Goal: Task Accomplishment & Management: Use online tool/utility

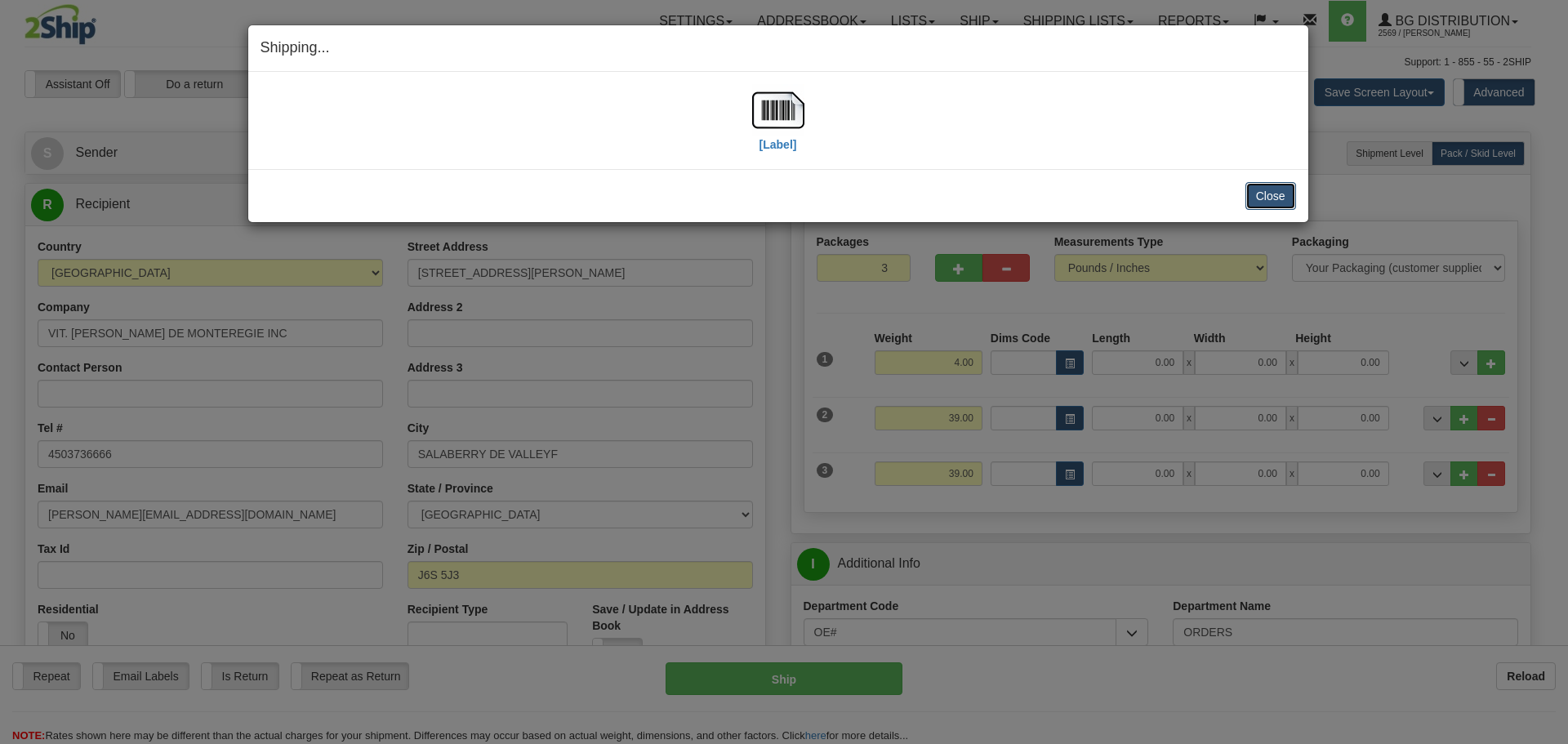
scroll to position [245, 0]
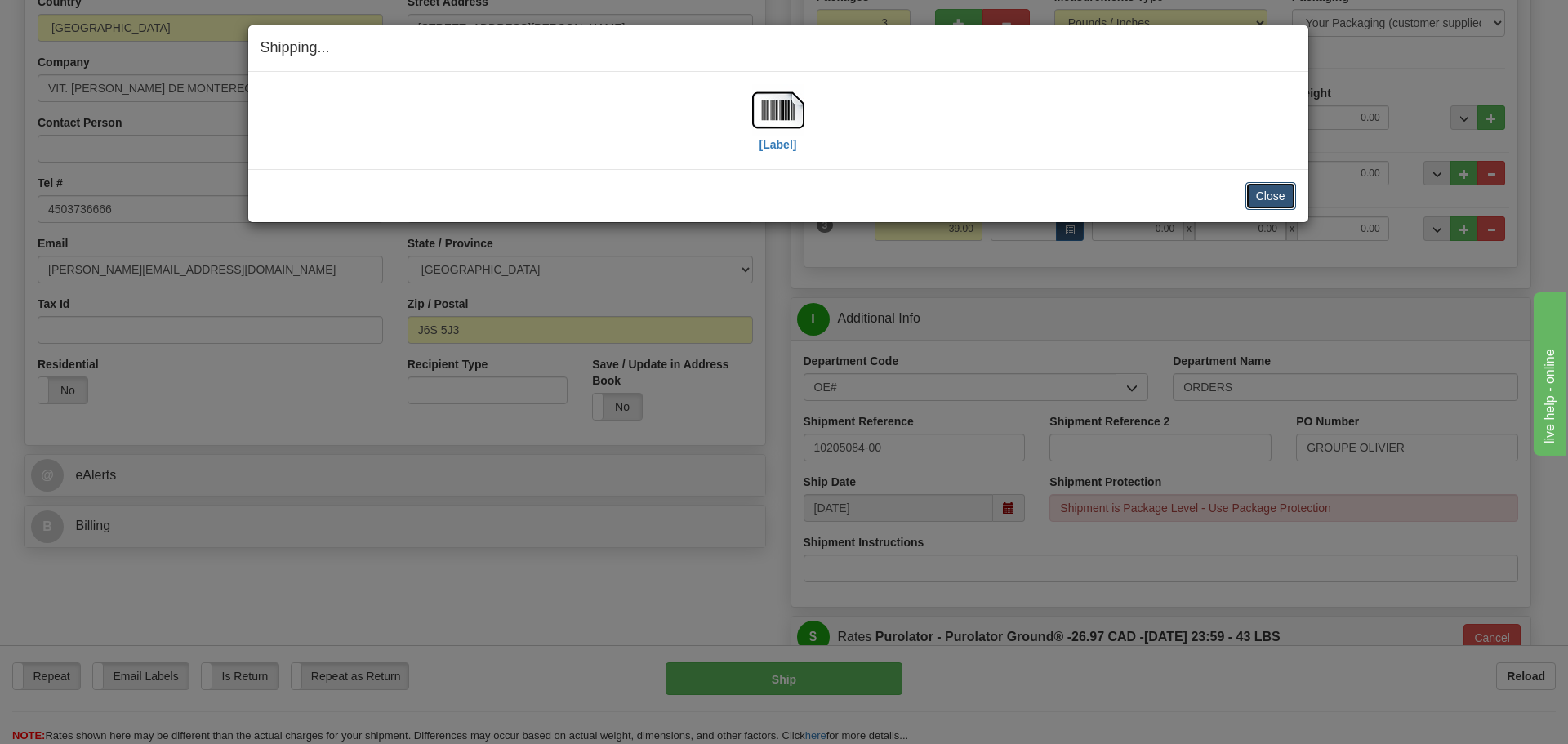
click at [1269, 195] on button "Close" at bounding box center [1270, 195] width 50 height 27
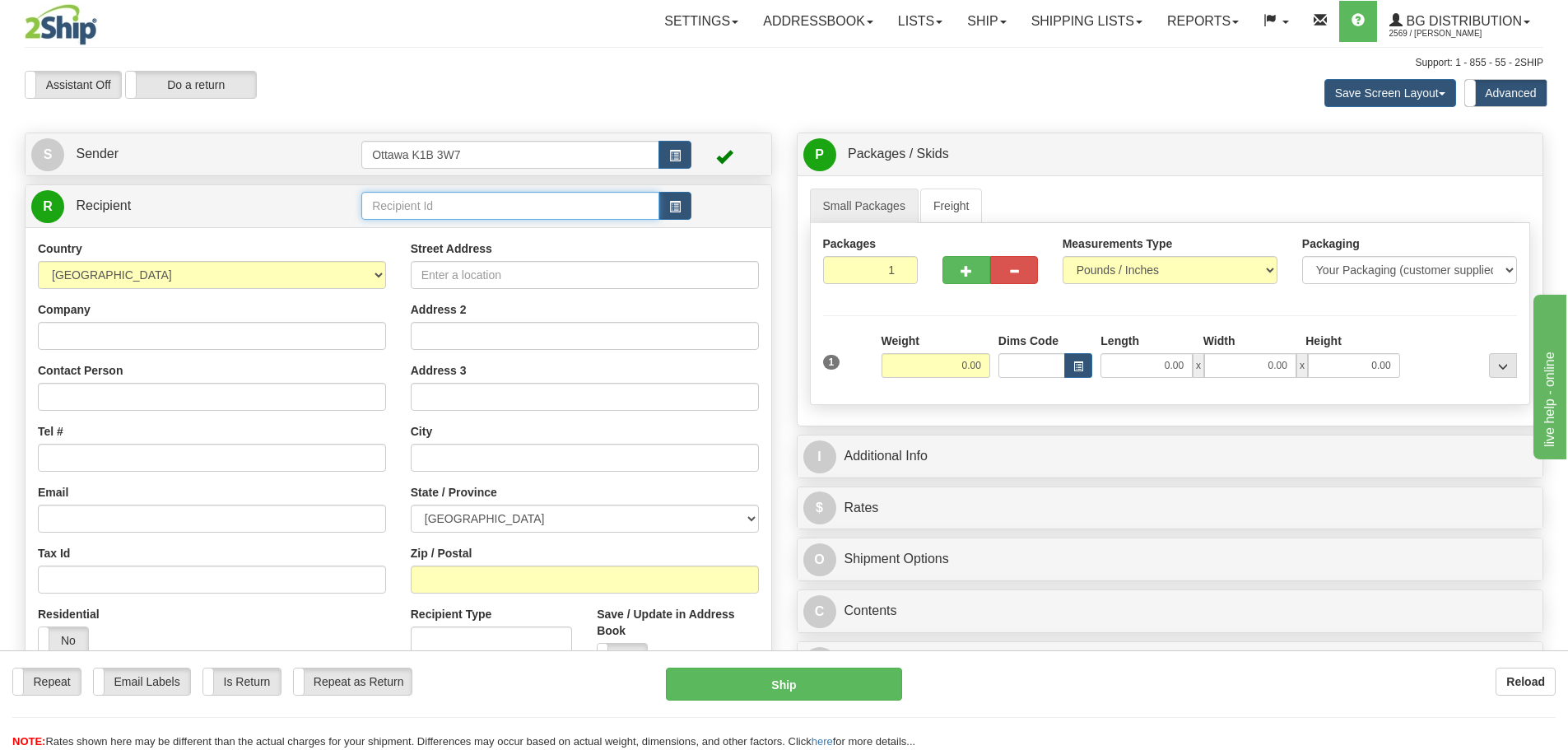
click at [504, 214] on input "text" at bounding box center [510, 205] width 298 height 28
type input "910698"
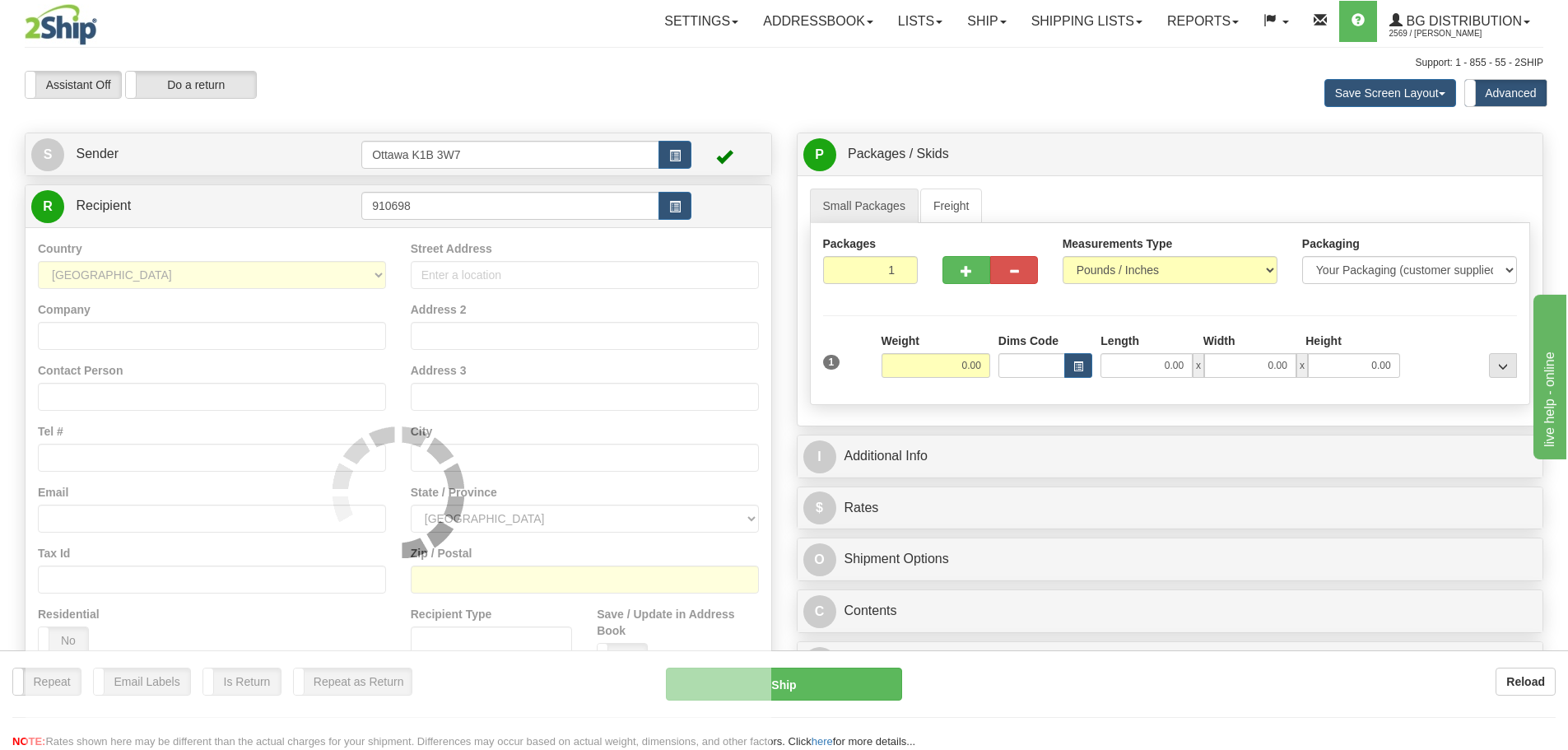
click at [540, 93] on div "Assistant On Assistant Off Do a return Do a return" at bounding box center [334, 85] width 643 height 28
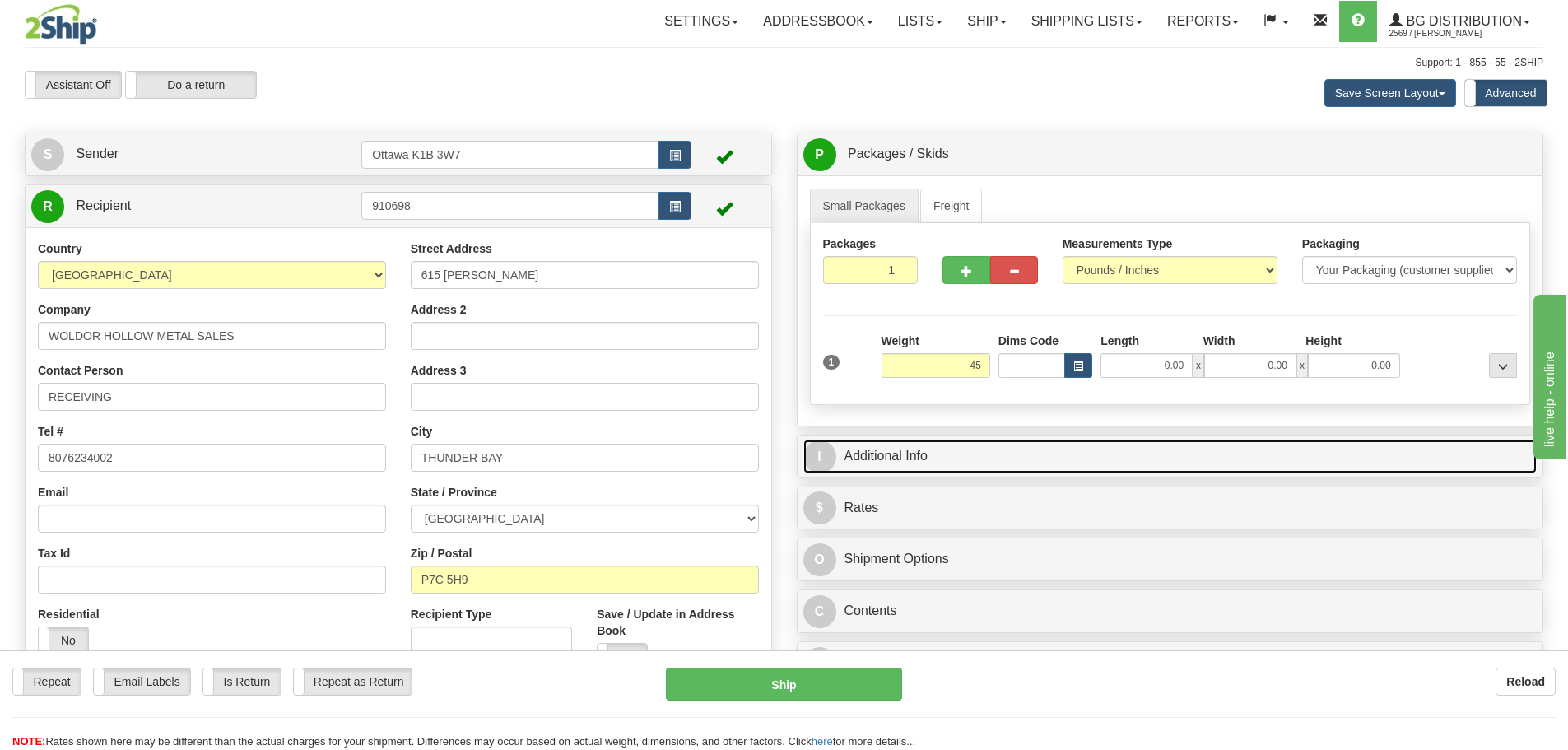
type input "45.00"
click at [1051, 444] on link "I Additional Info" at bounding box center [1170, 457] width 735 height 34
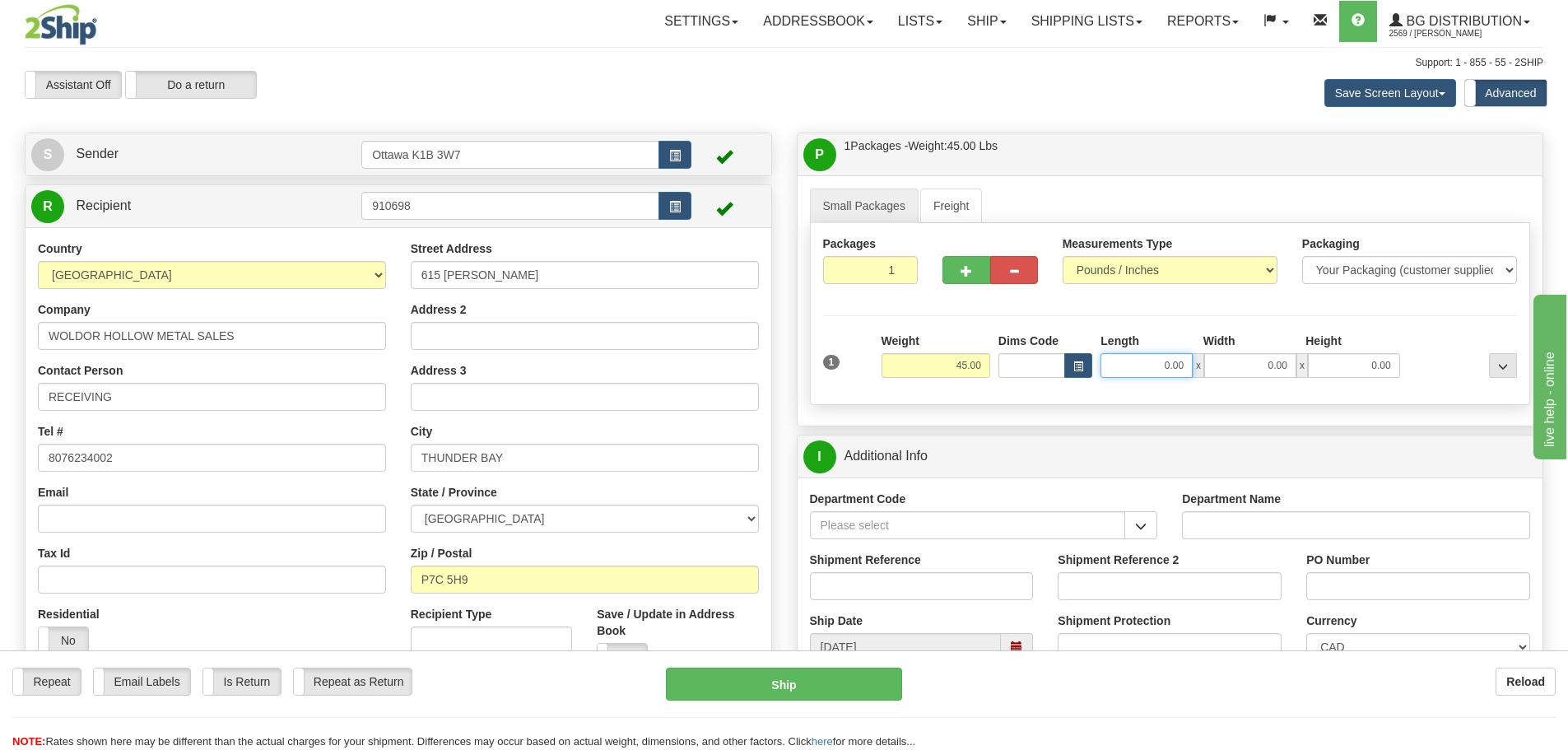
click at [1128, 374] on input "0.00" at bounding box center [1147, 366] width 93 height 25
type input "95.00"
drag, startPoint x: 783, startPoint y: 382, endPoint x: 808, endPoint y: 386, distance: 25.3
click at [782, 382] on div "Create a label for the return Create Pickup Without Label S Sender Ottawa K1B 3…" at bounding box center [398, 470] width 772 height 675
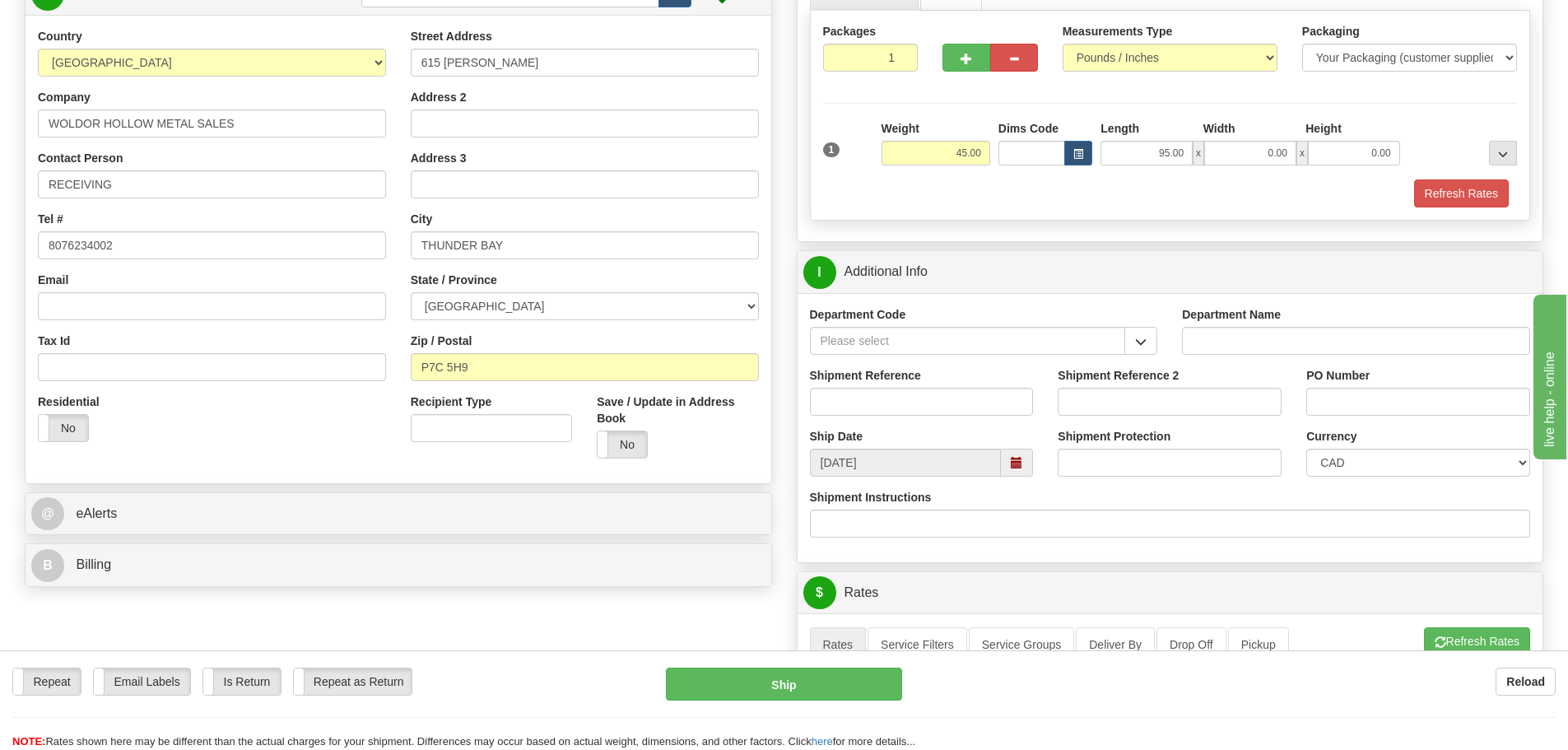
scroll to position [82, 0]
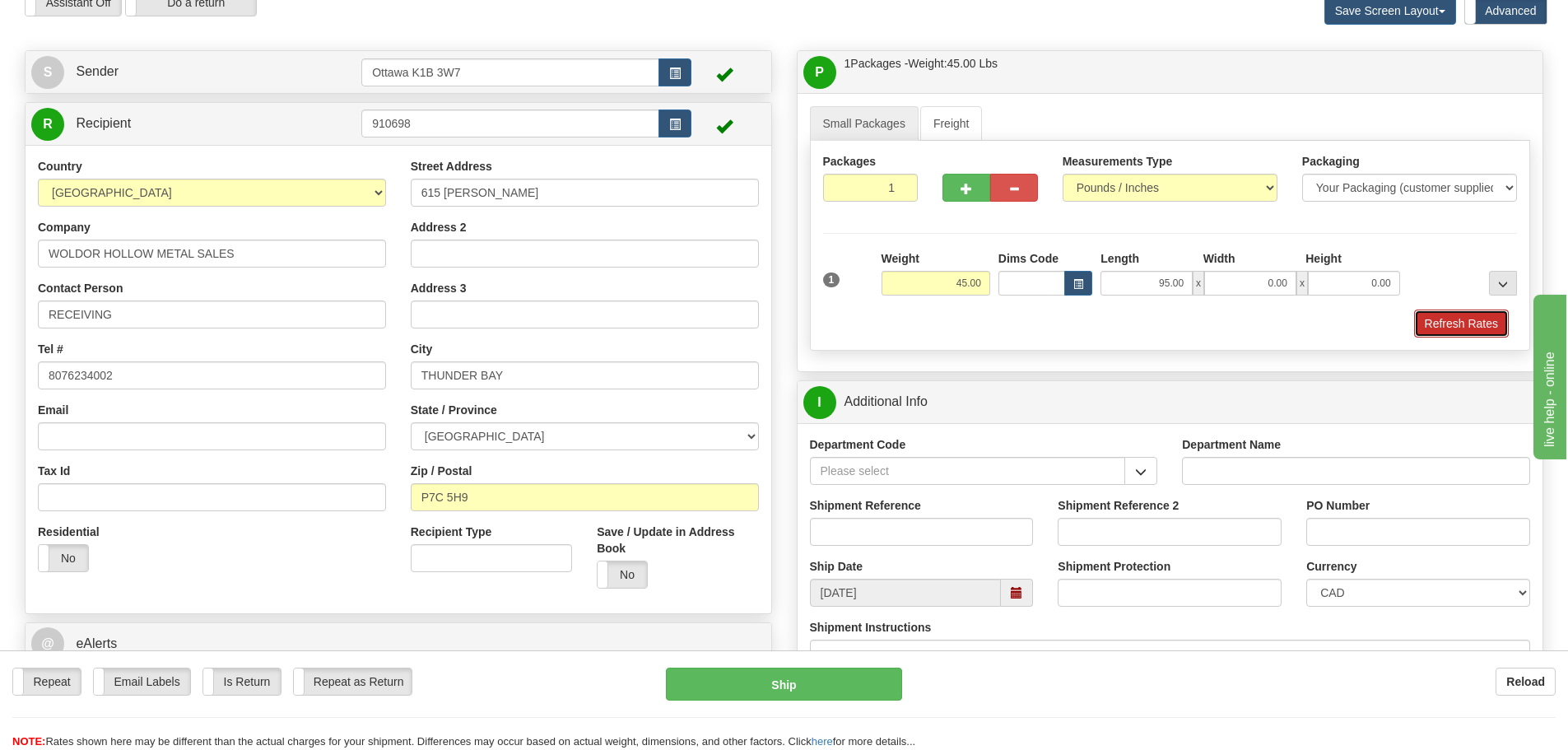
click at [1488, 314] on button "Refresh Rates" at bounding box center [1461, 323] width 94 height 28
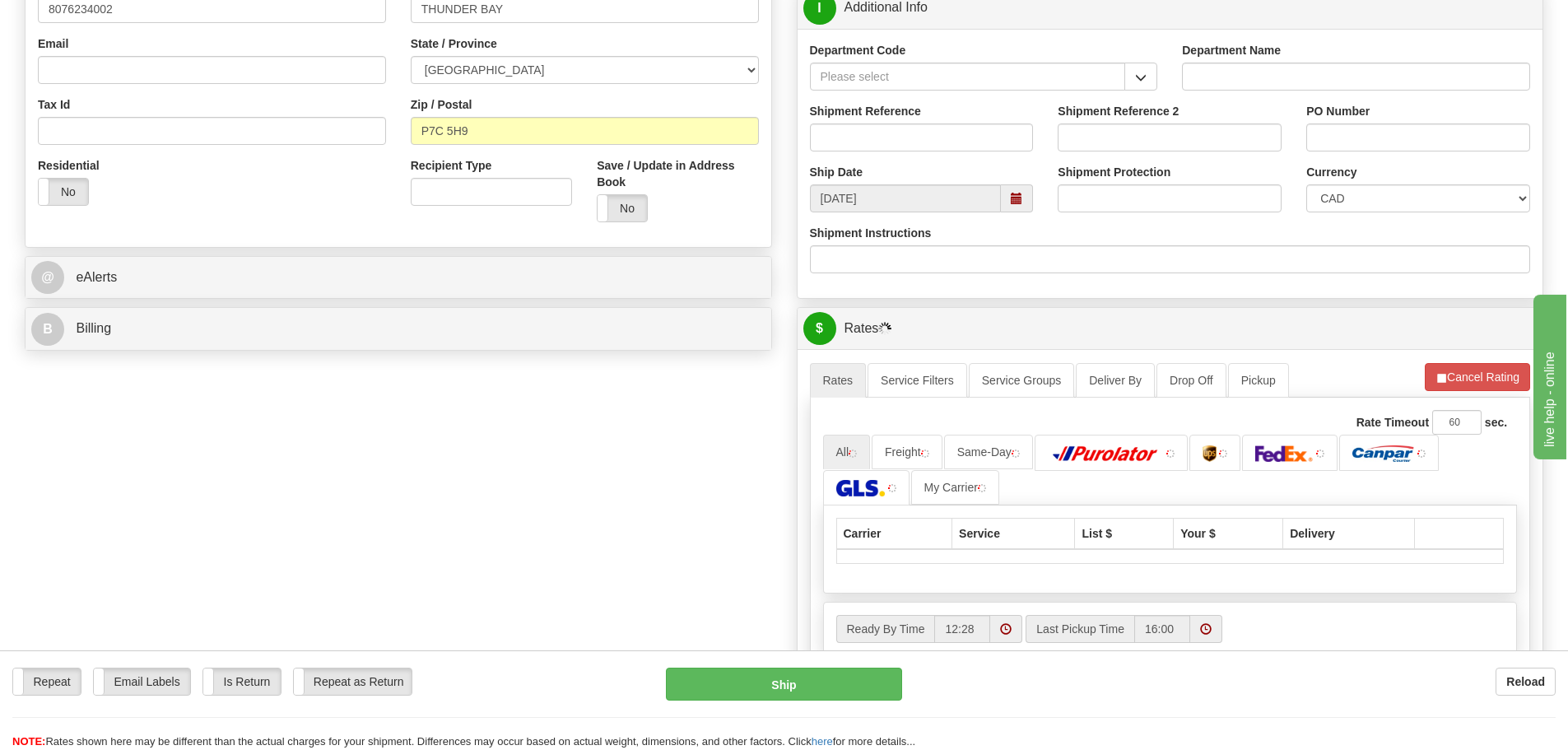
scroll to position [494, 0]
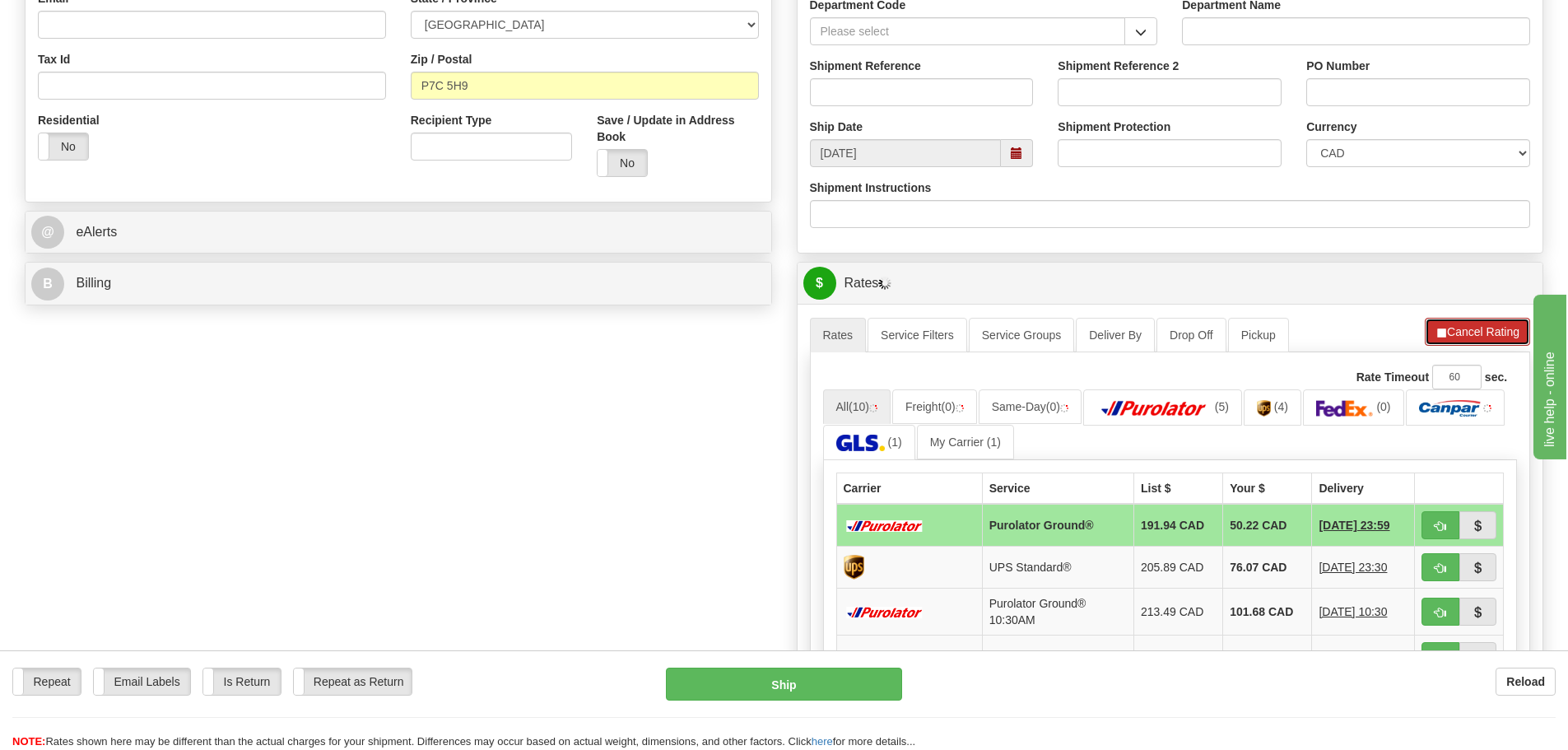
click at [1478, 334] on button "Cancel Rating" at bounding box center [1477, 331] width 105 height 28
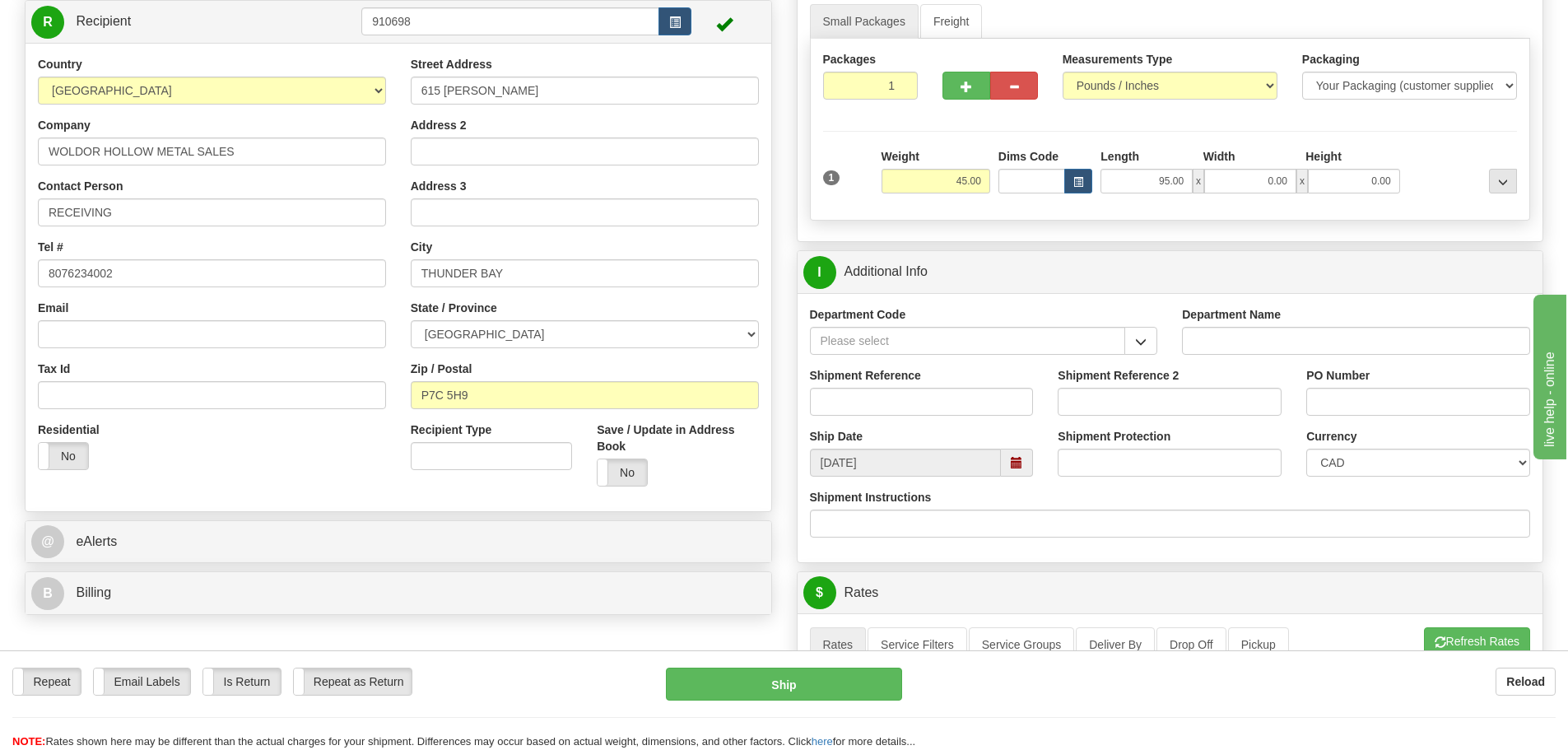
scroll to position [82, 0]
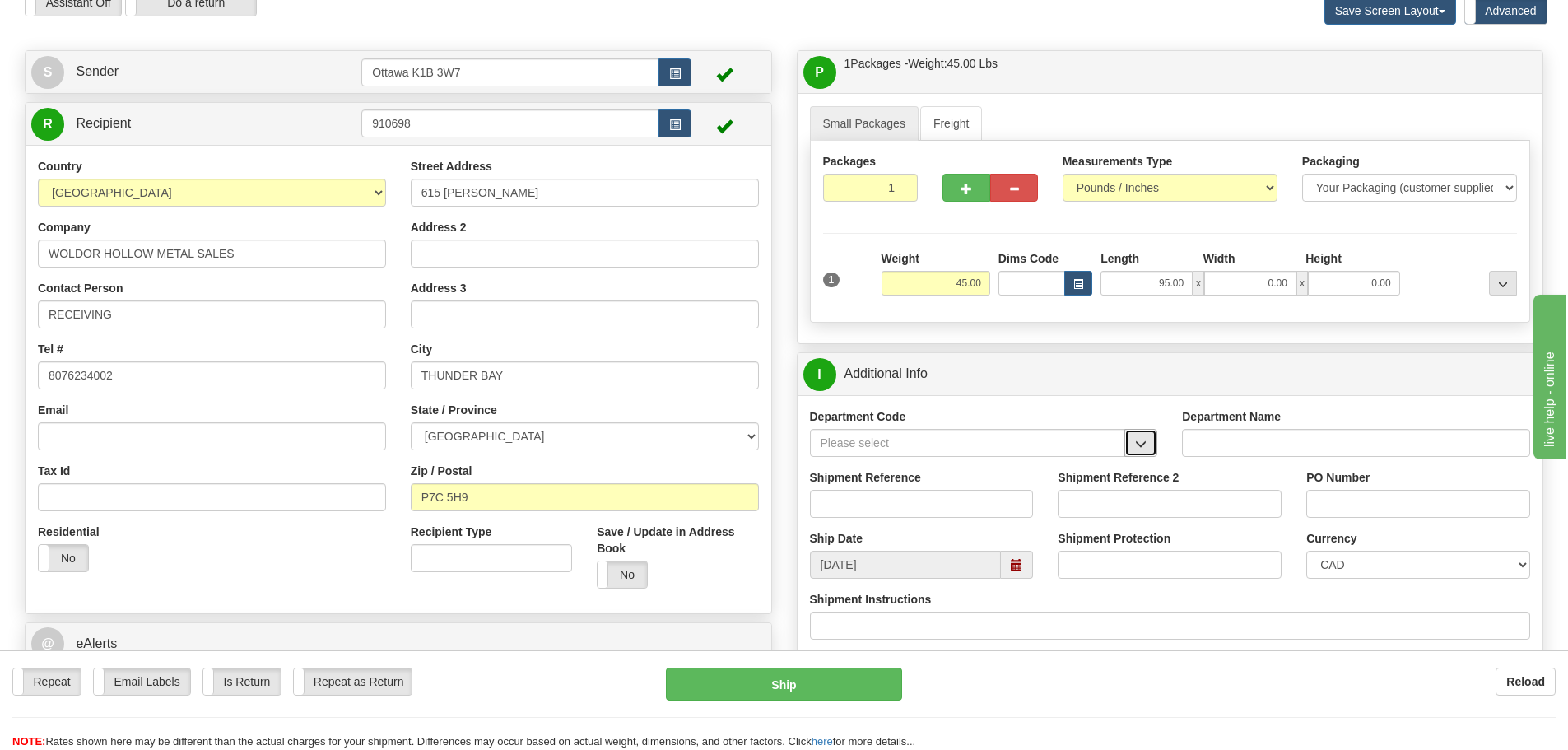
click at [1148, 447] on button "button" at bounding box center [1141, 443] width 33 height 28
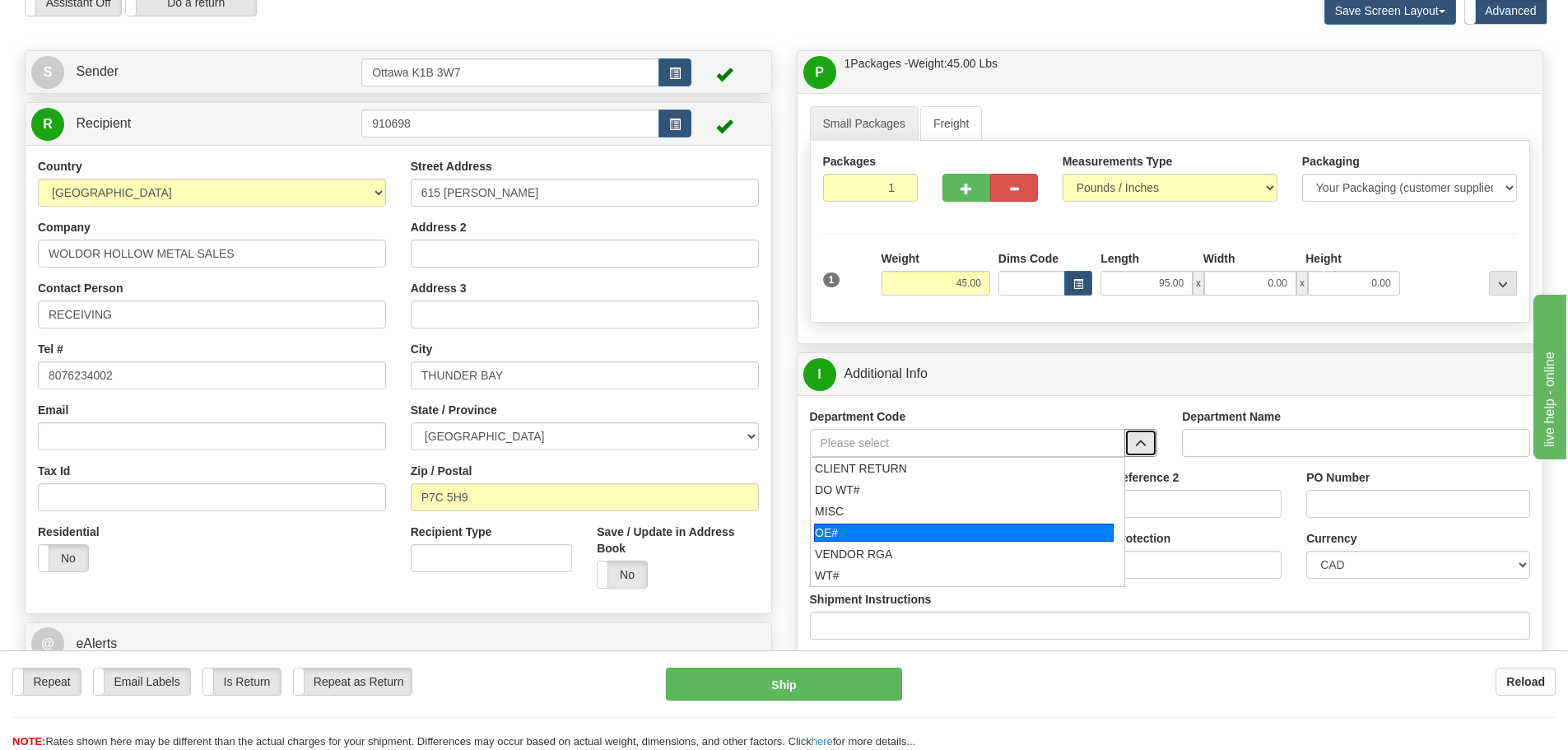
click at [838, 533] on div "OE#" at bounding box center [963, 533] width 300 height 18
type input "OE#"
type input "ORDERS"
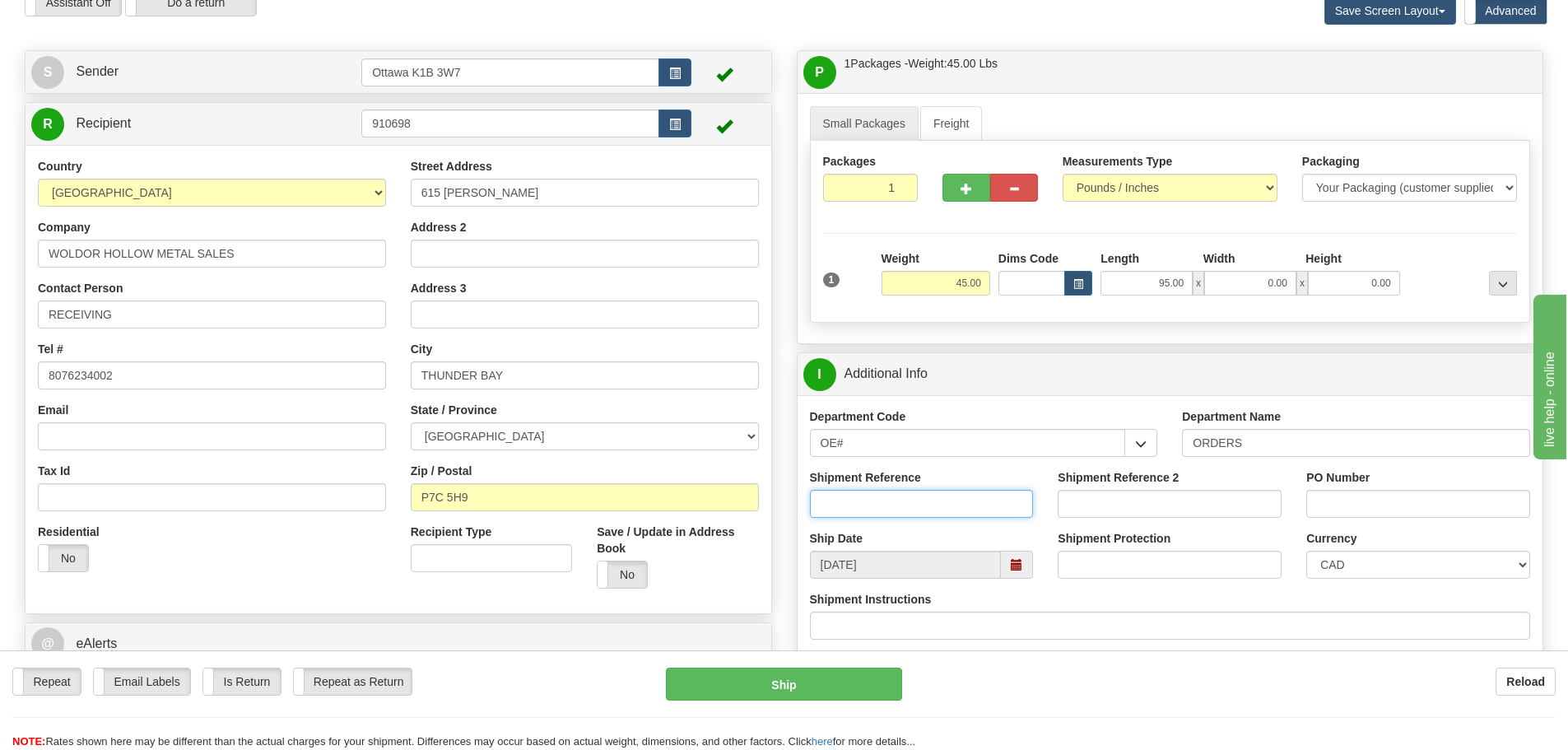
click at [836, 509] on input "Shipment Reference" at bounding box center [922, 503] width 223 height 28
type input "10202580-01"
click at [1348, 499] on input "PO Number" at bounding box center [1418, 503] width 223 height 28
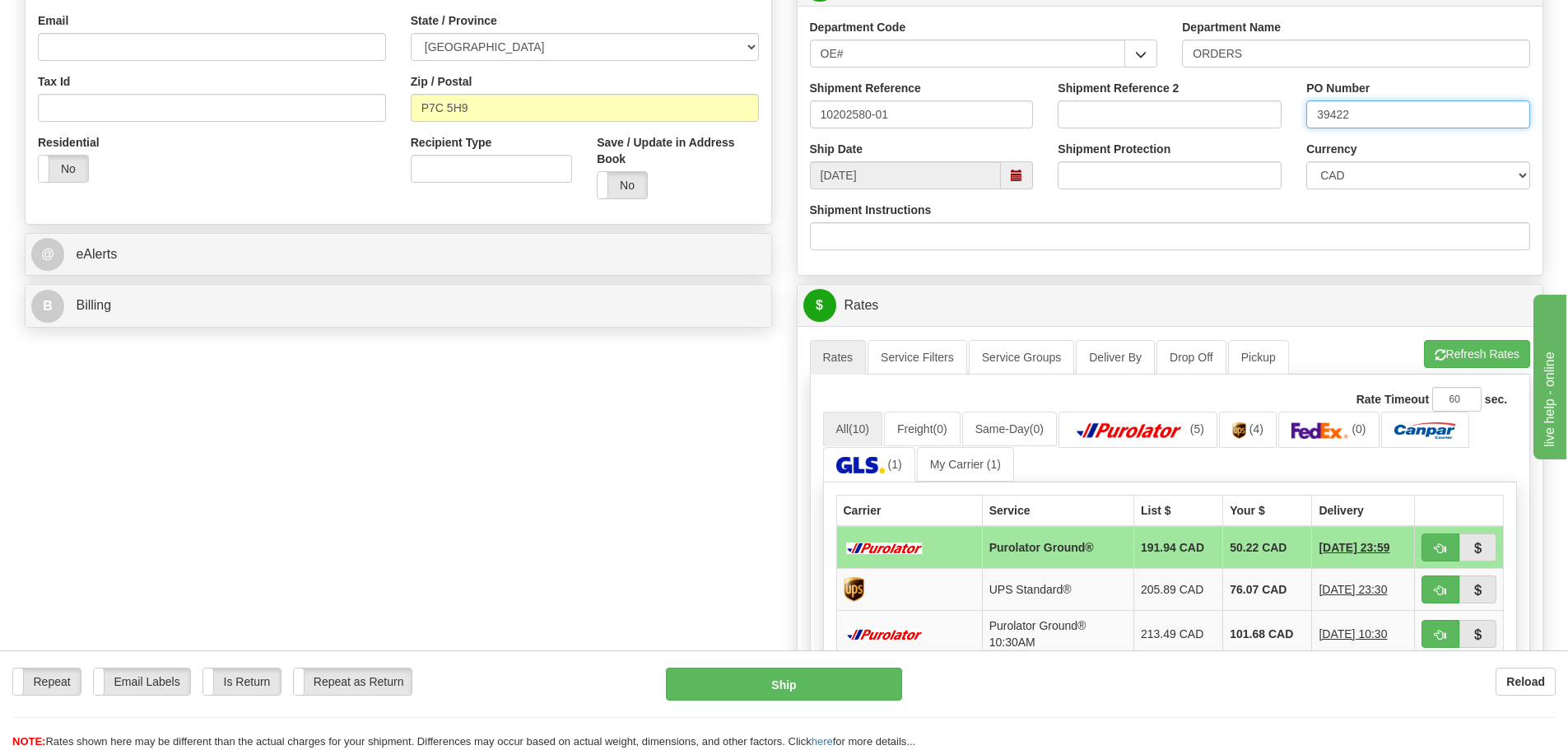
scroll to position [576, 0]
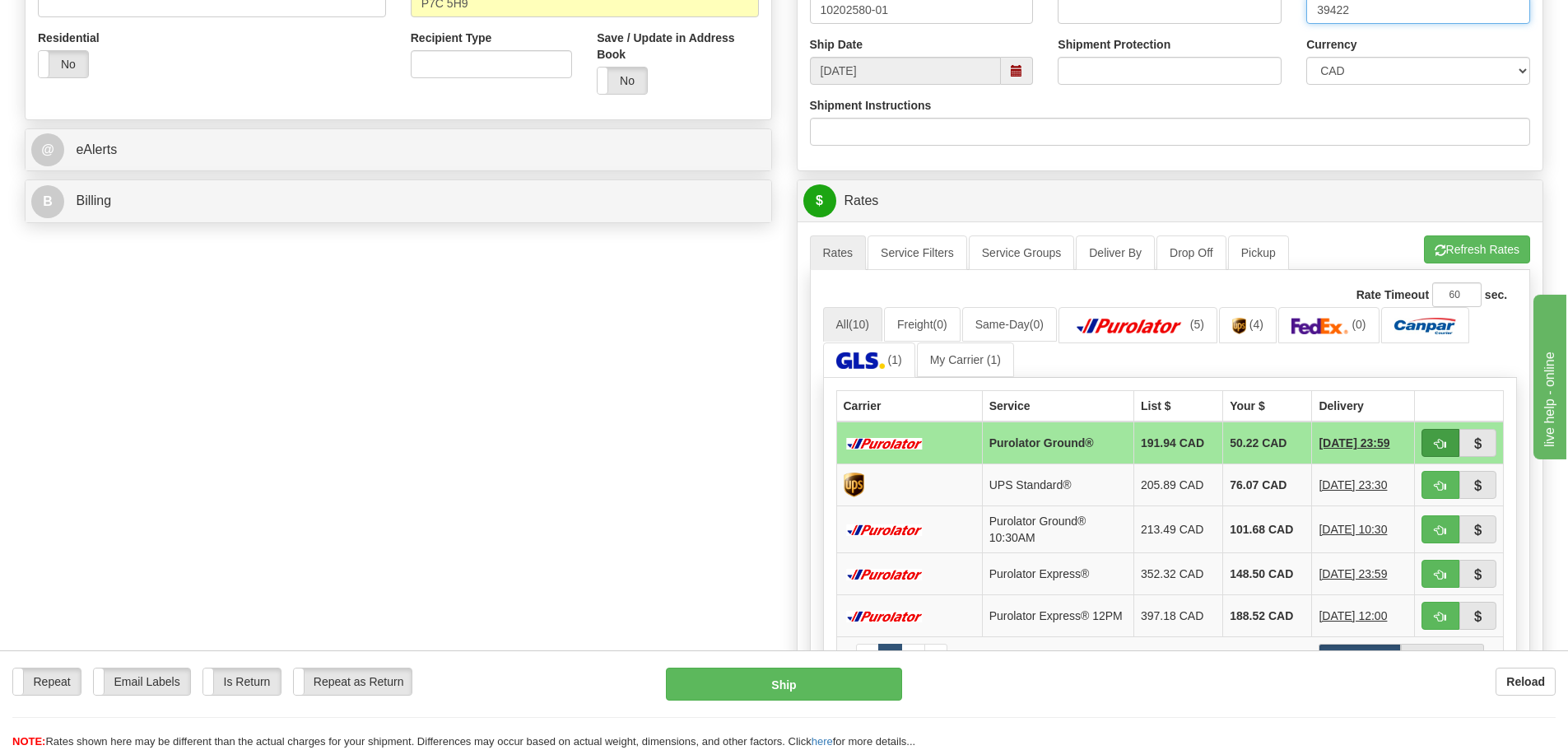
type input "39422"
click at [1440, 436] on button "button" at bounding box center [1441, 443] width 38 height 28
type input "260"
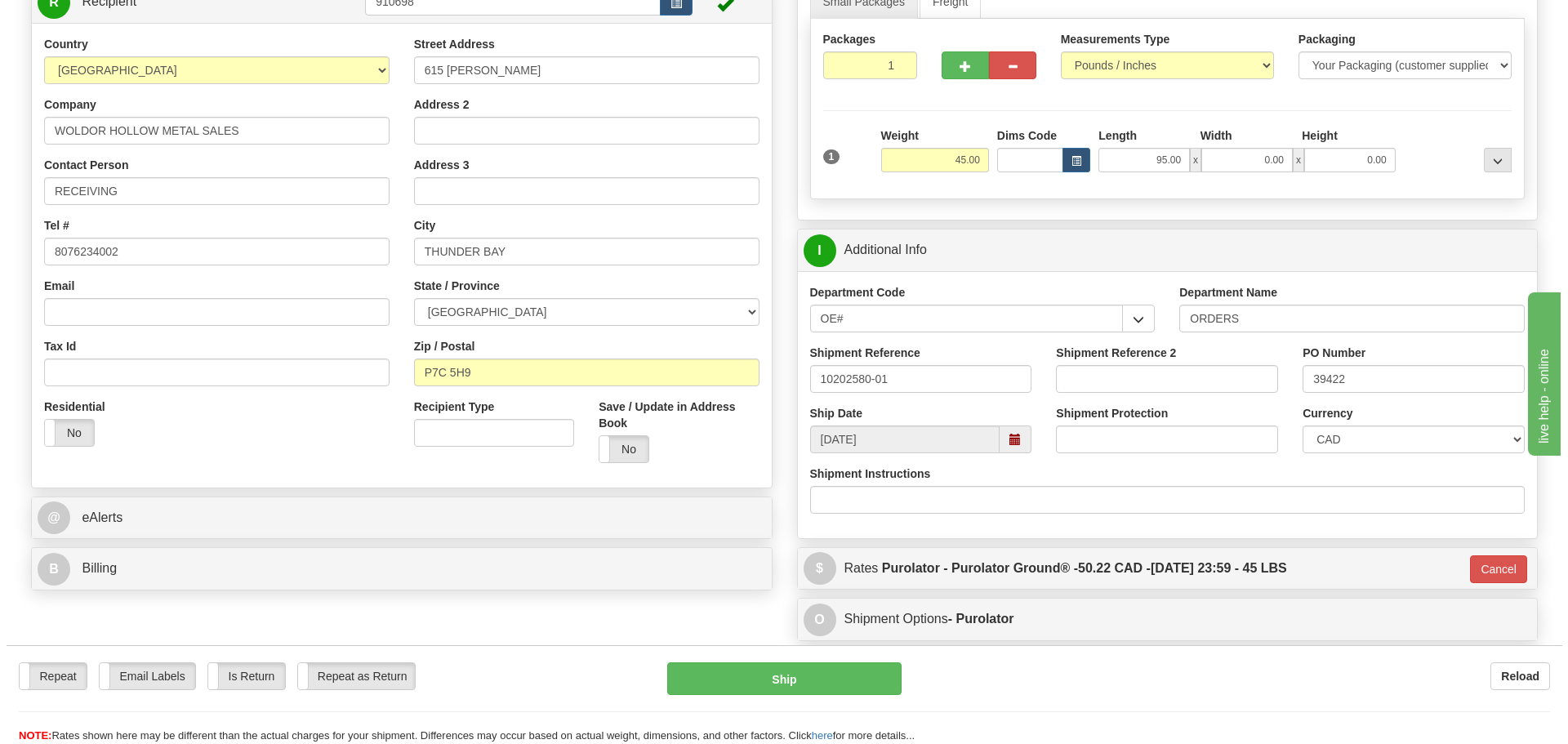
scroll to position [163, 0]
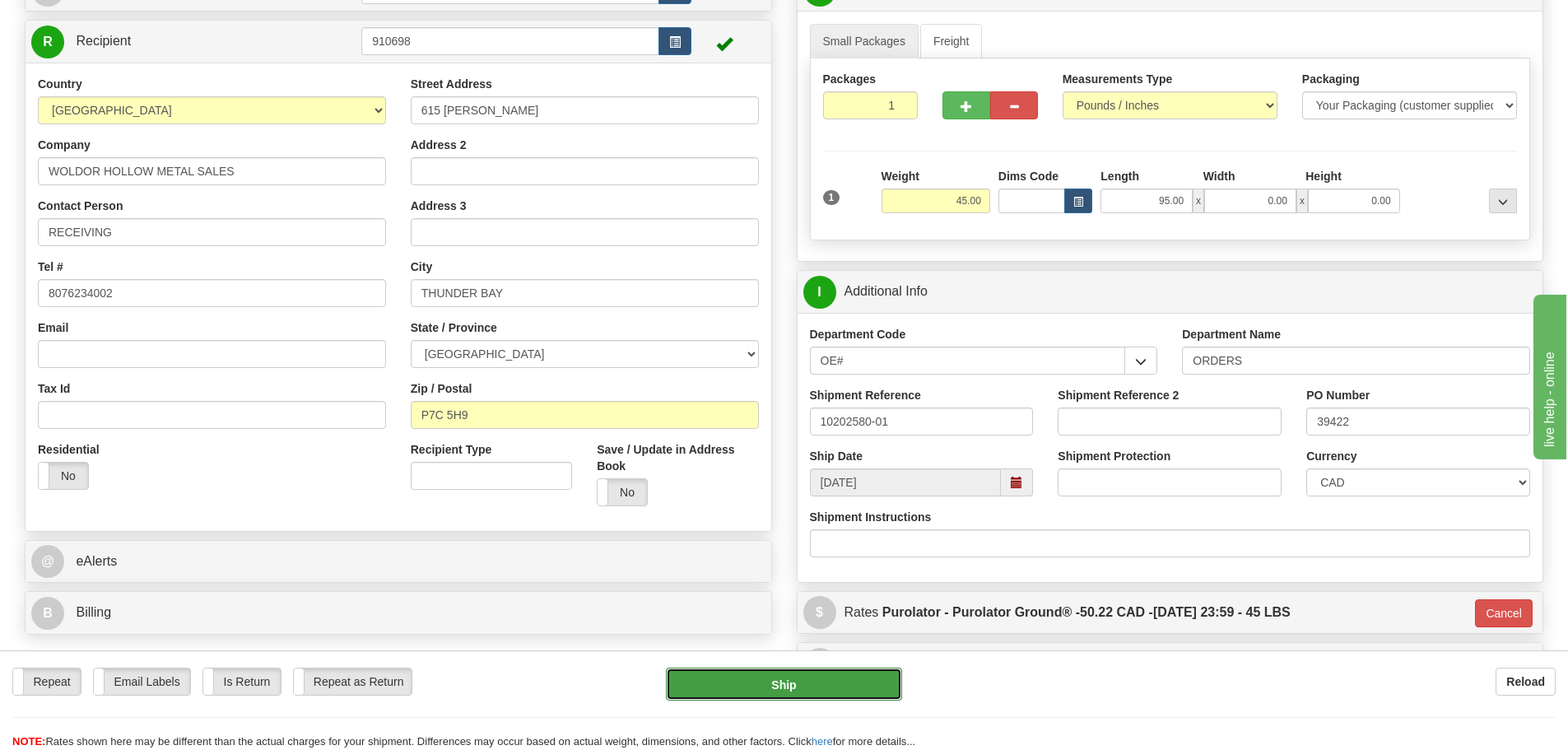
click at [797, 687] on button "Ship" at bounding box center [784, 684] width 236 height 33
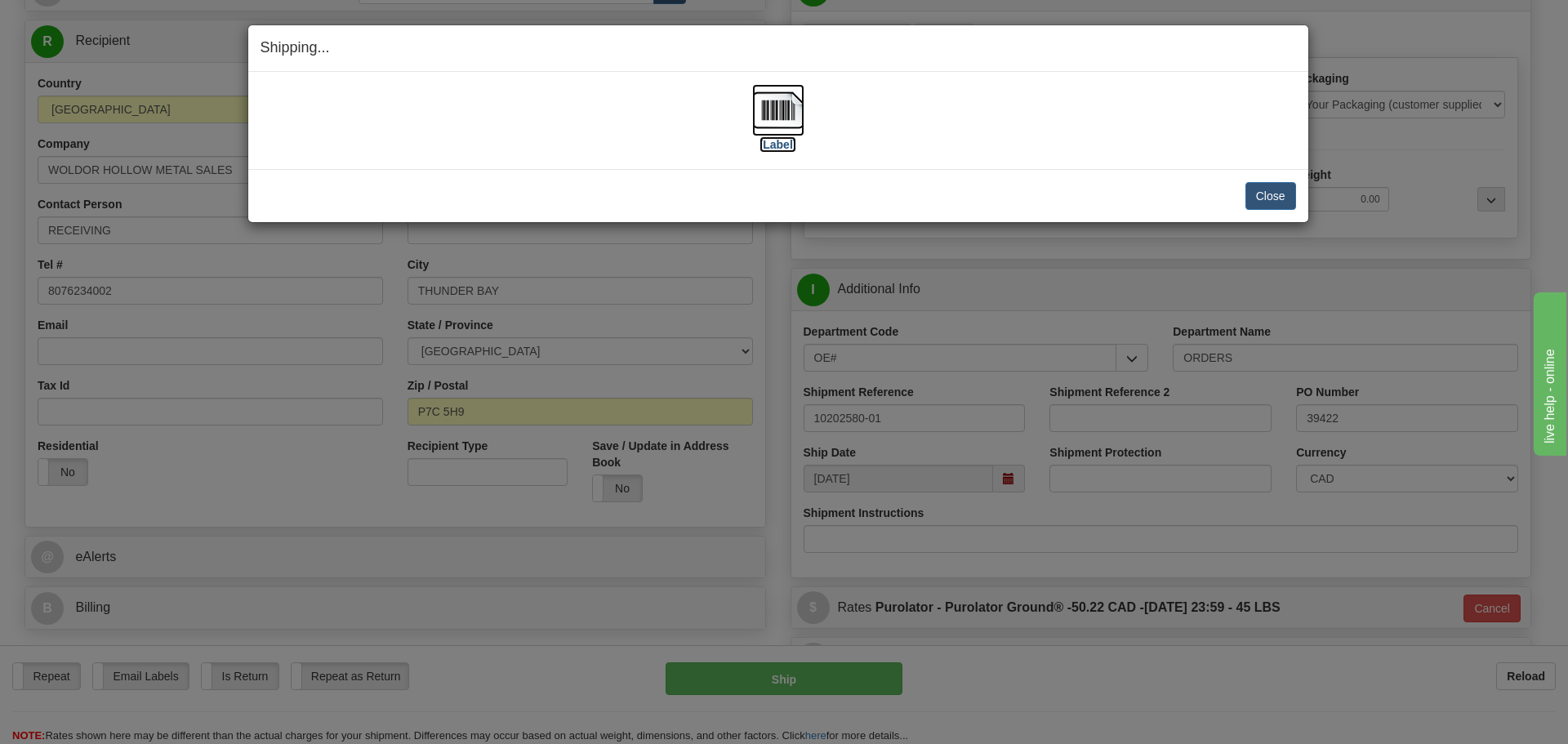
click at [783, 146] on label "[Label]" at bounding box center [778, 144] width 38 height 16
click at [1271, 192] on button "Close" at bounding box center [1270, 195] width 50 height 27
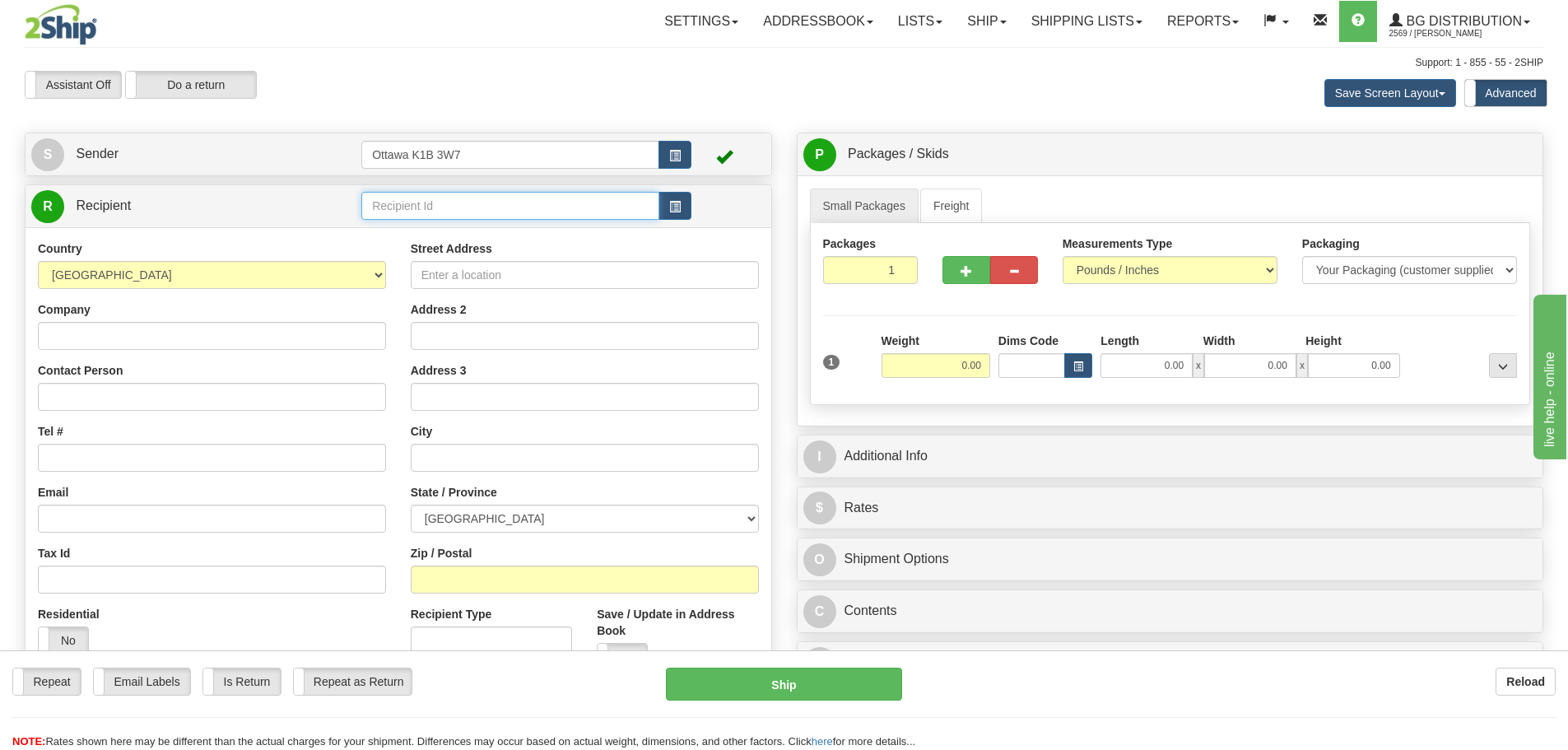
click at [499, 214] on input "text" at bounding box center [510, 205] width 298 height 28
type input "5554"
click at [491, 88] on div "Assistant On Assistant Off Do a return Do a return" at bounding box center [334, 85] width 643 height 28
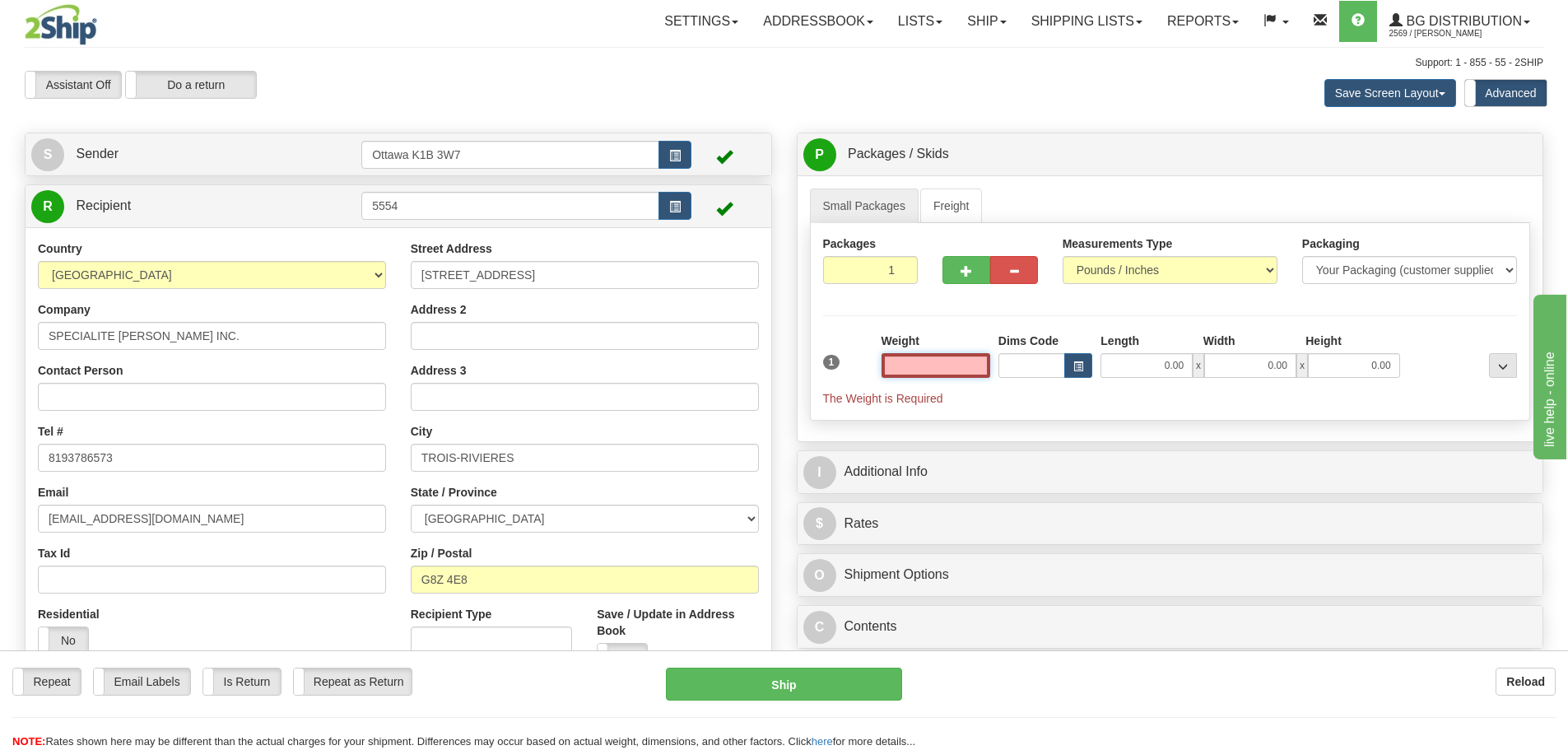
click at [930, 359] on input "text" at bounding box center [936, 366] width 109 height 25
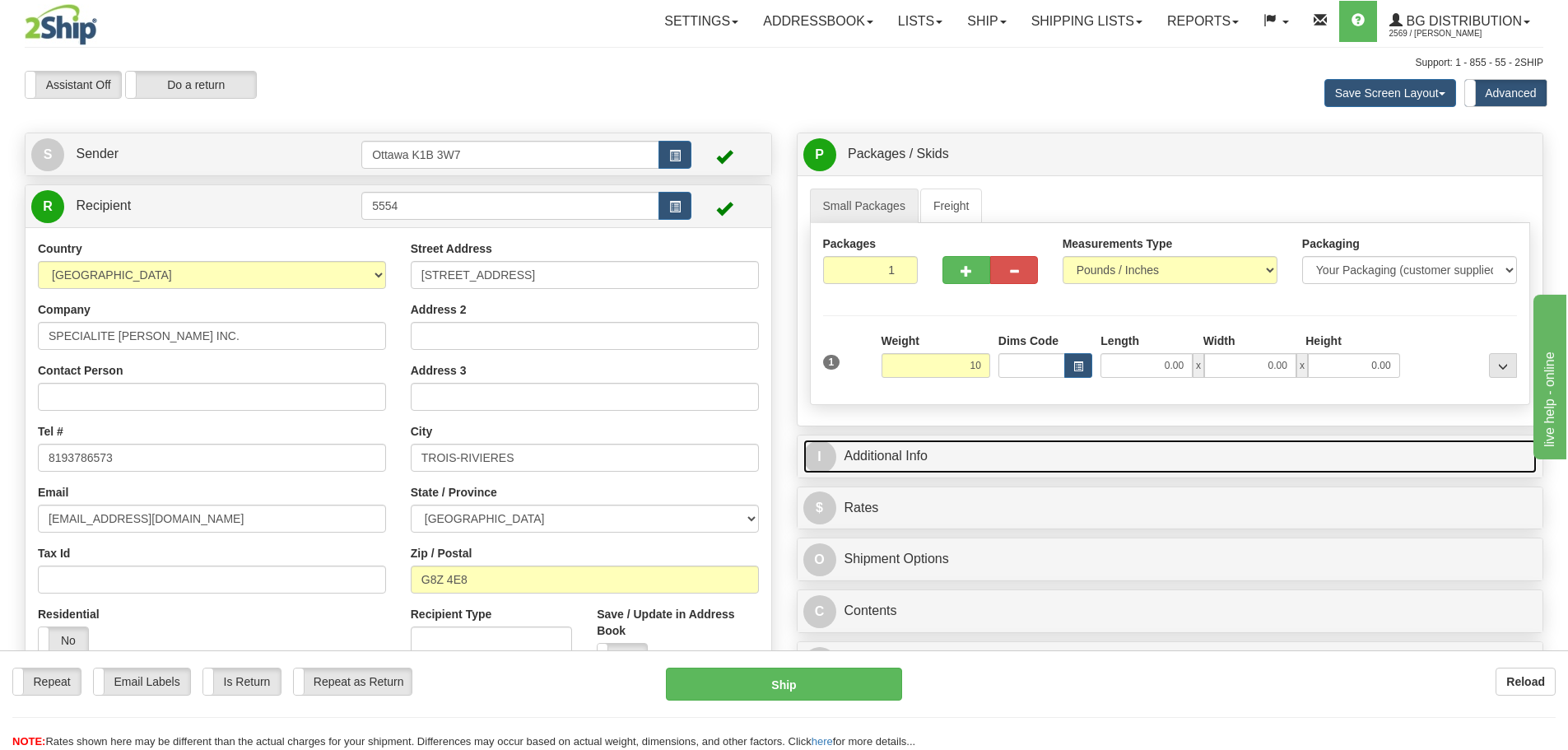
type input "10.00"
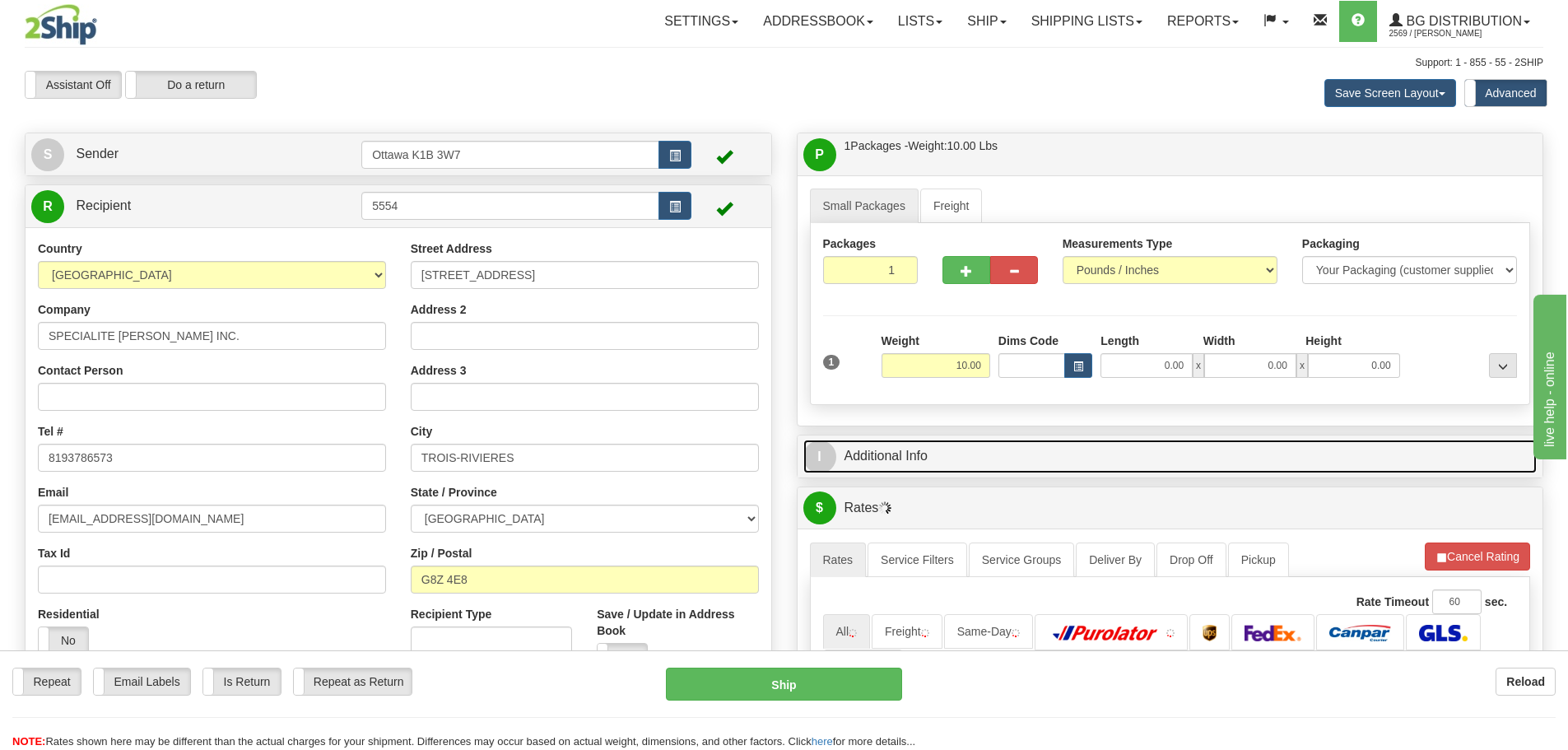
click at [1144, 443] on link "I Additional Info" at bounding box center [1170, 457] width 735 height 34
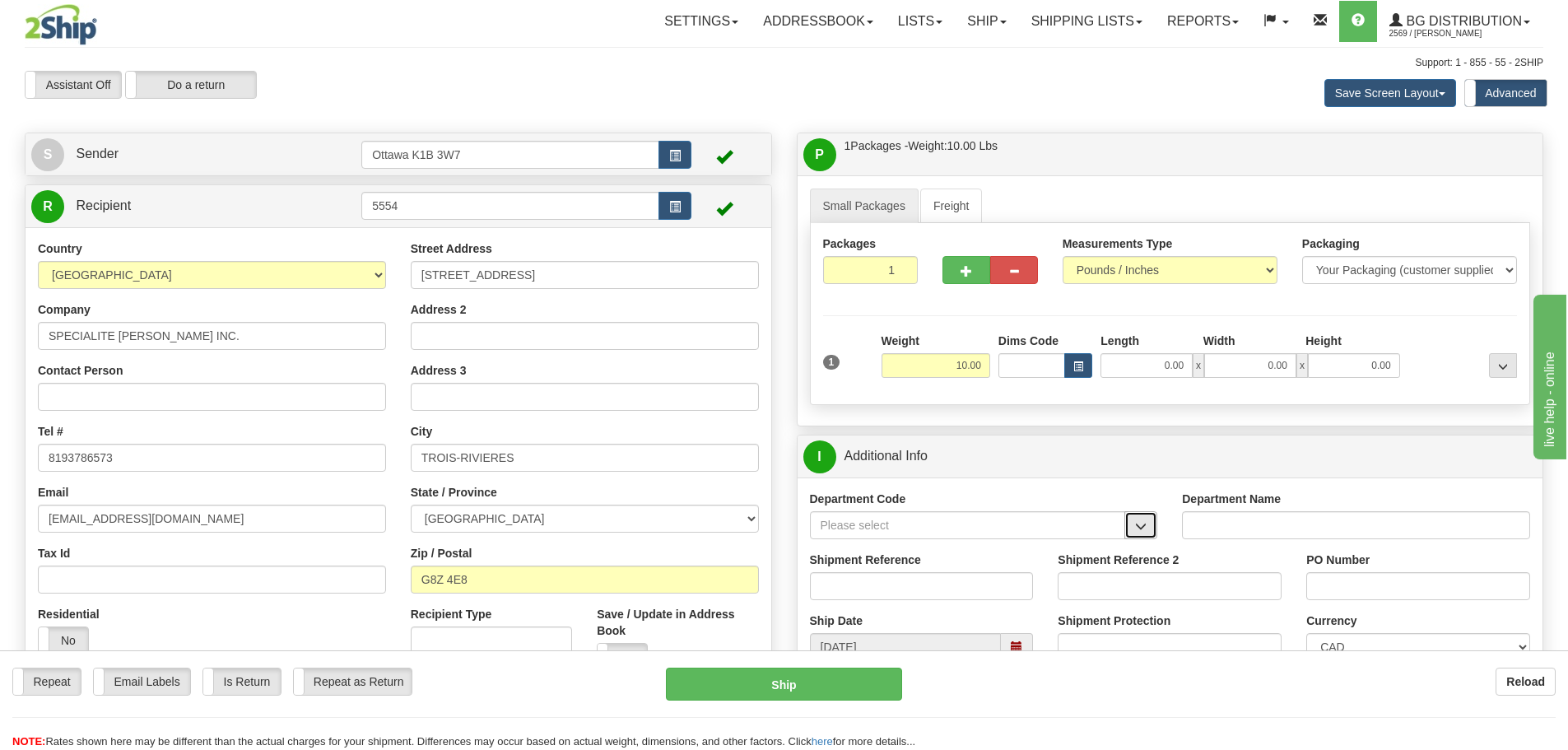
click at [1150, 530] on button "button" at bounding box center [1141, 525] width 33 height 28
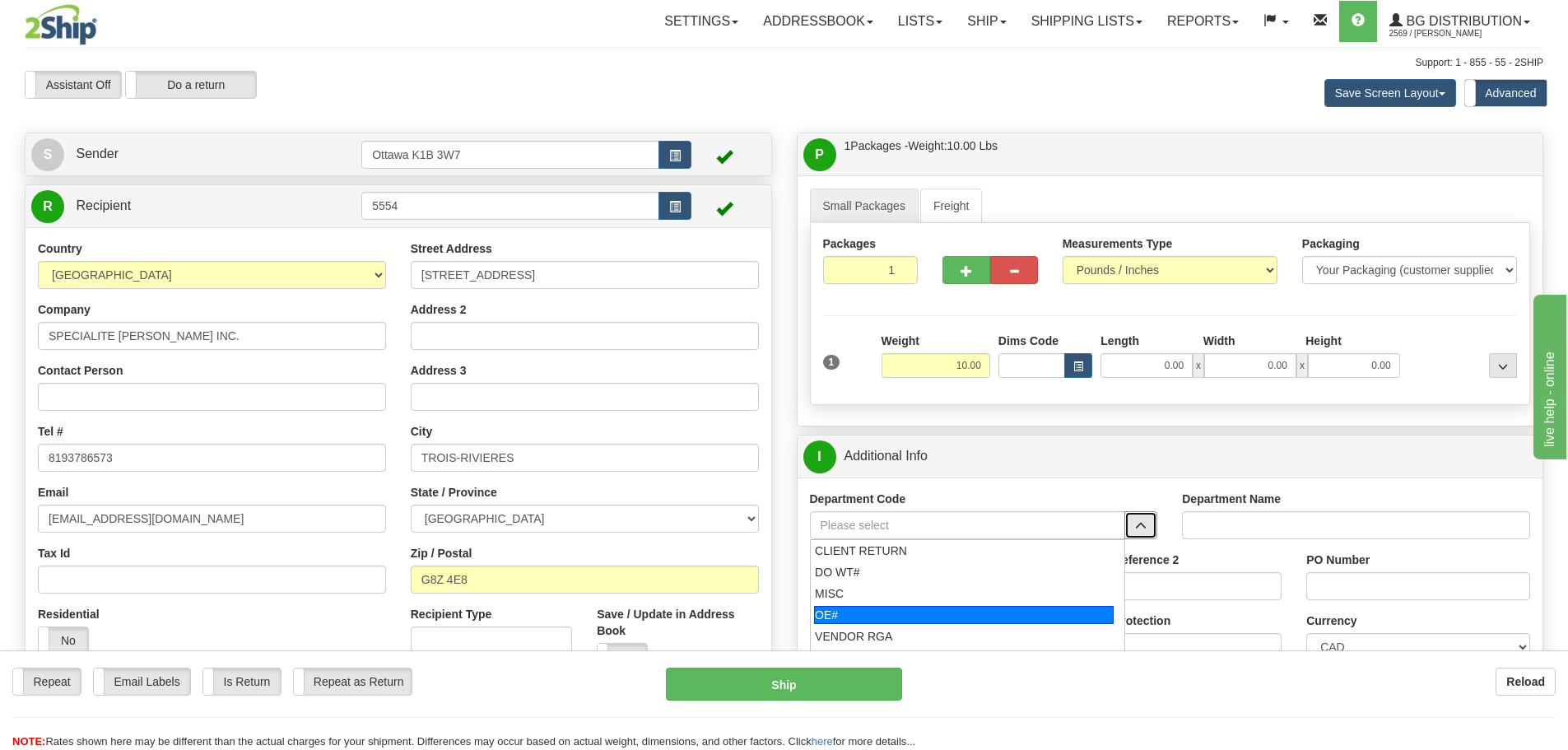
click at [995, 611] on div "OE#" at bounding box center [963, 615] width 300 height 18
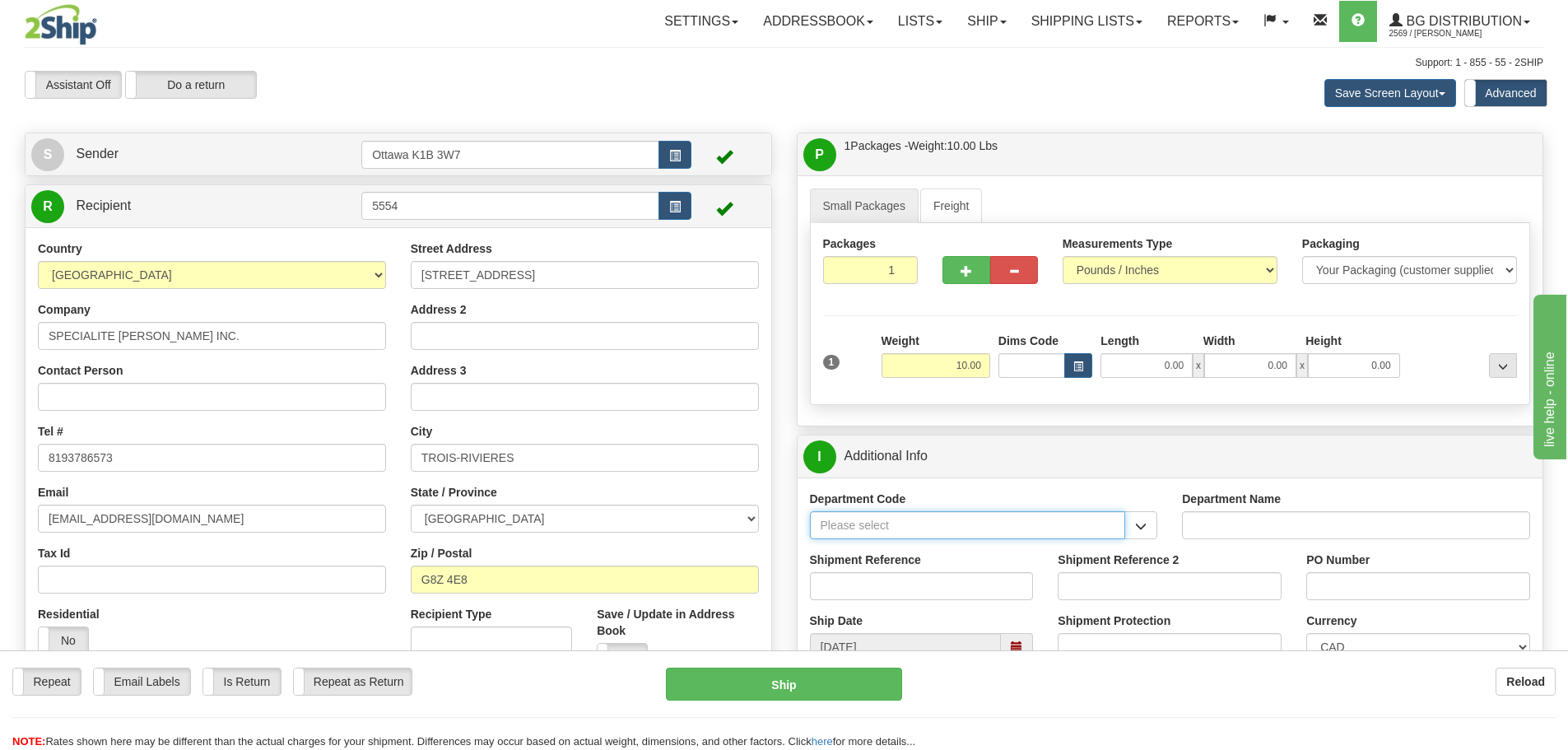
type input "OE#"
type input "ORDERS"
click at [965, 581] on input "Shipment Reference" at bounding box center [922, 586] width 223 height 28
type input "10205147-00"
click at [1402, 589] on input "PO Number" at bounding box center [1418, 586] width 223 height 28
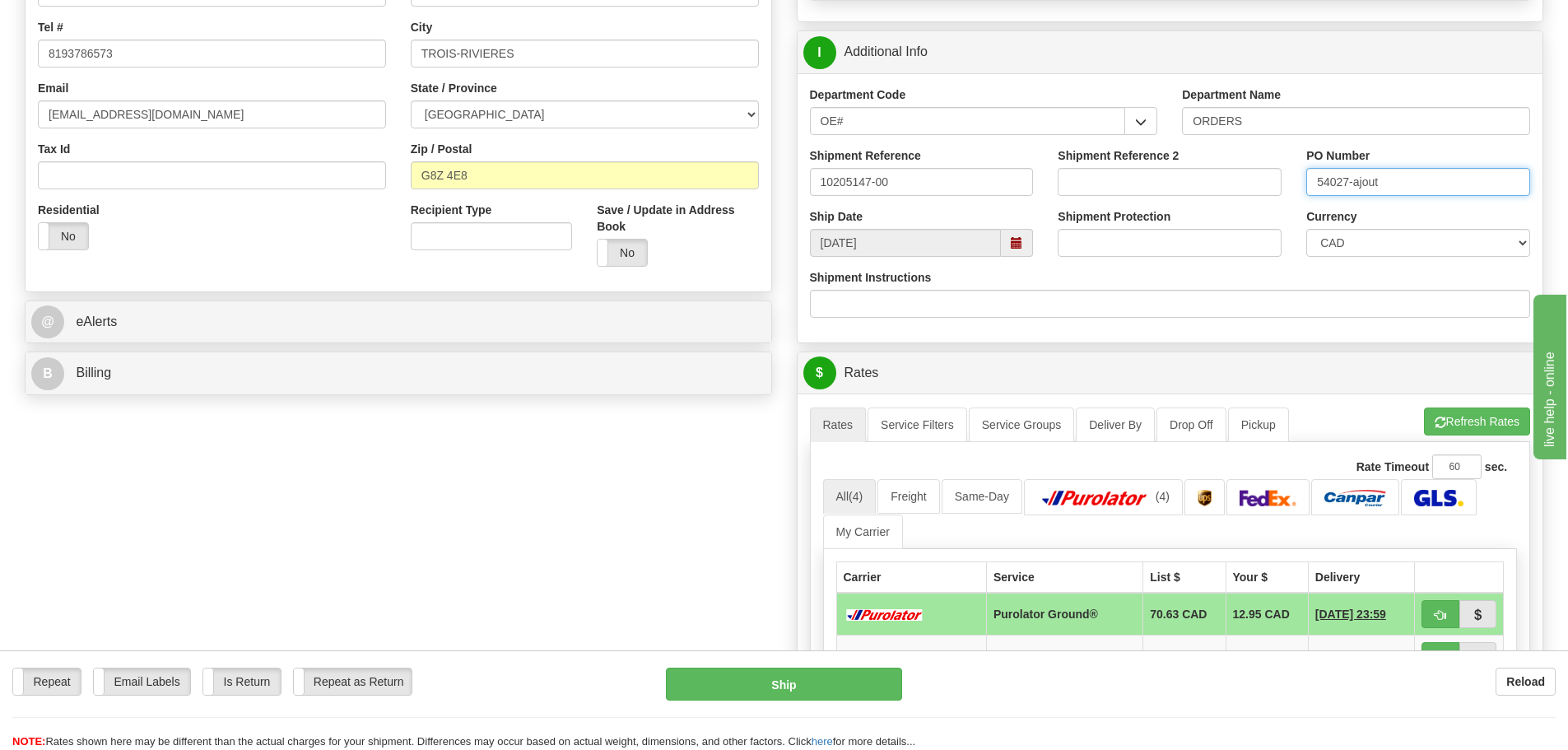
scroll to position [412, 0]
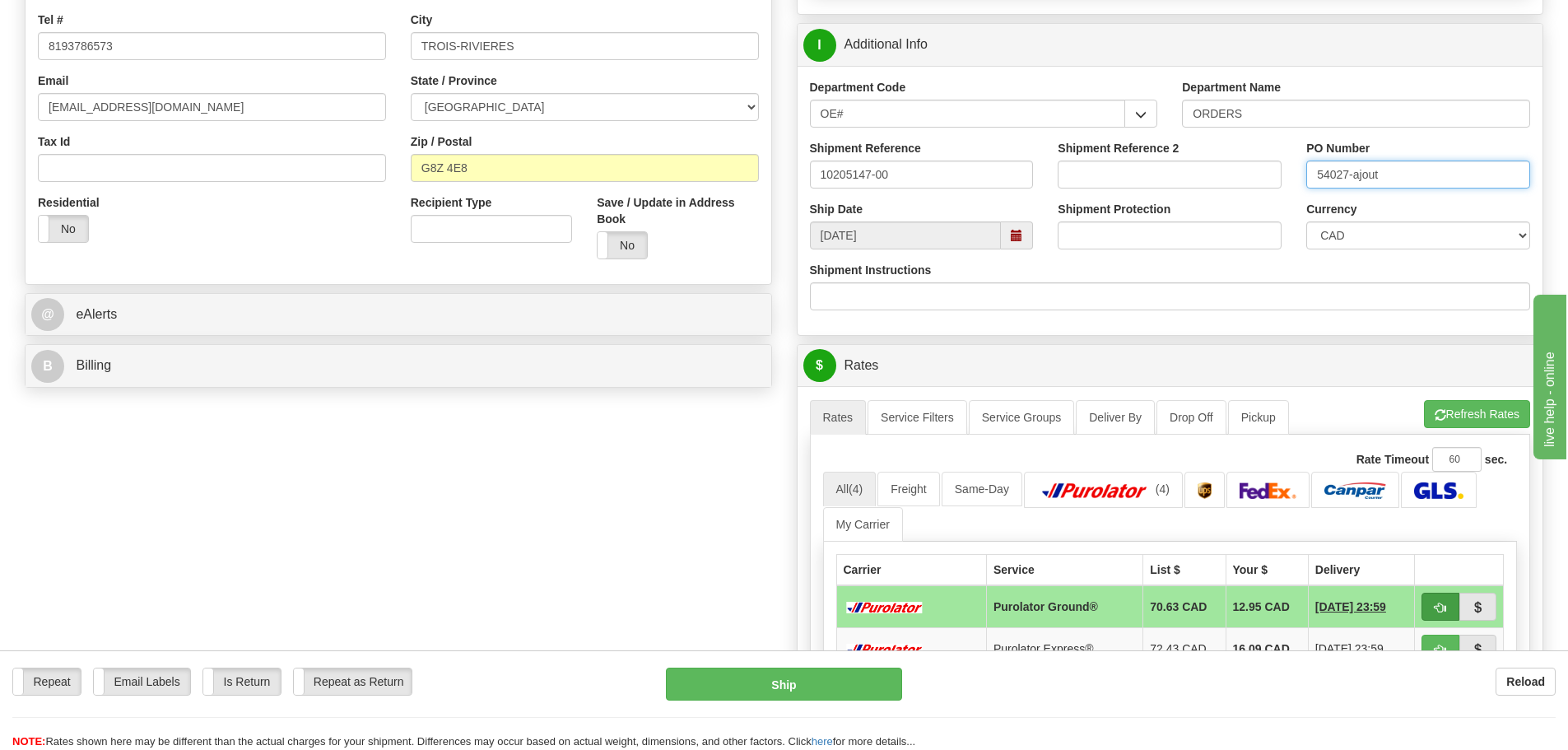
type input "54027-ajout"
click at [1438, 603] on span "button" at bounding box center [1441, 608] width 12 height 11
type input "260"
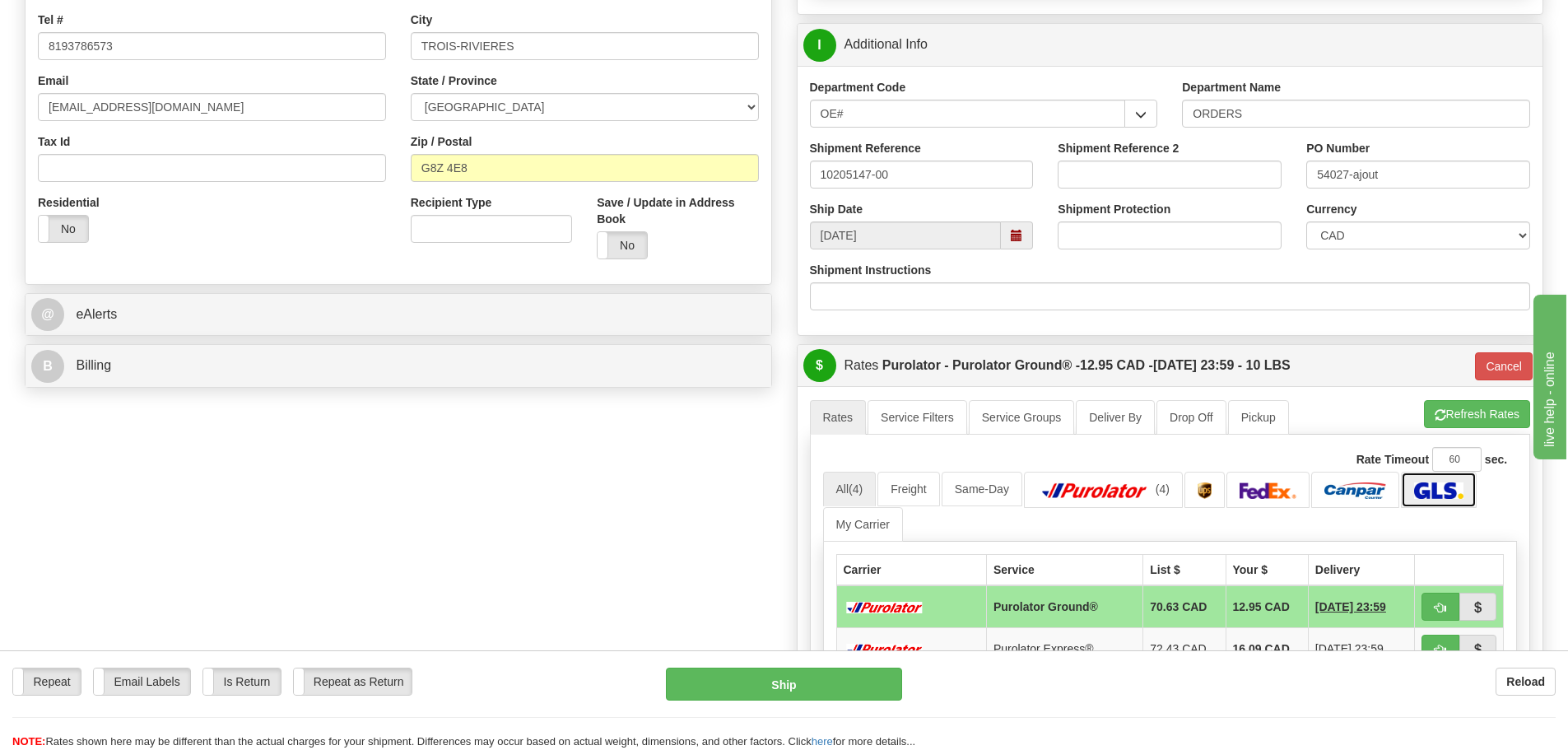
click at [1436, 507] on link at bounding box center [1439, 490] width 75 height 36
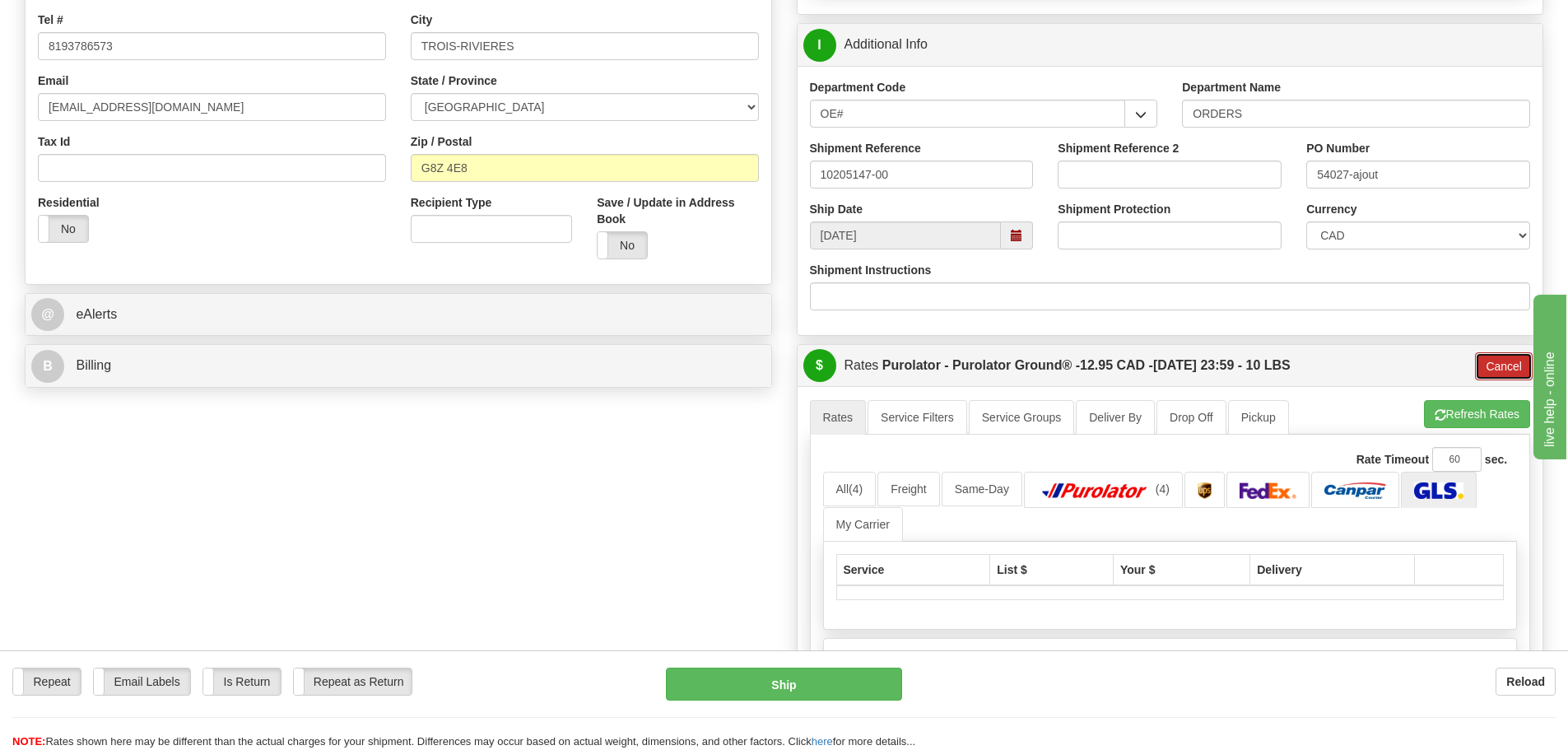
click at [1496, 380] on button "Cancel" at bounding box center [1504, 366] width 58 height 28
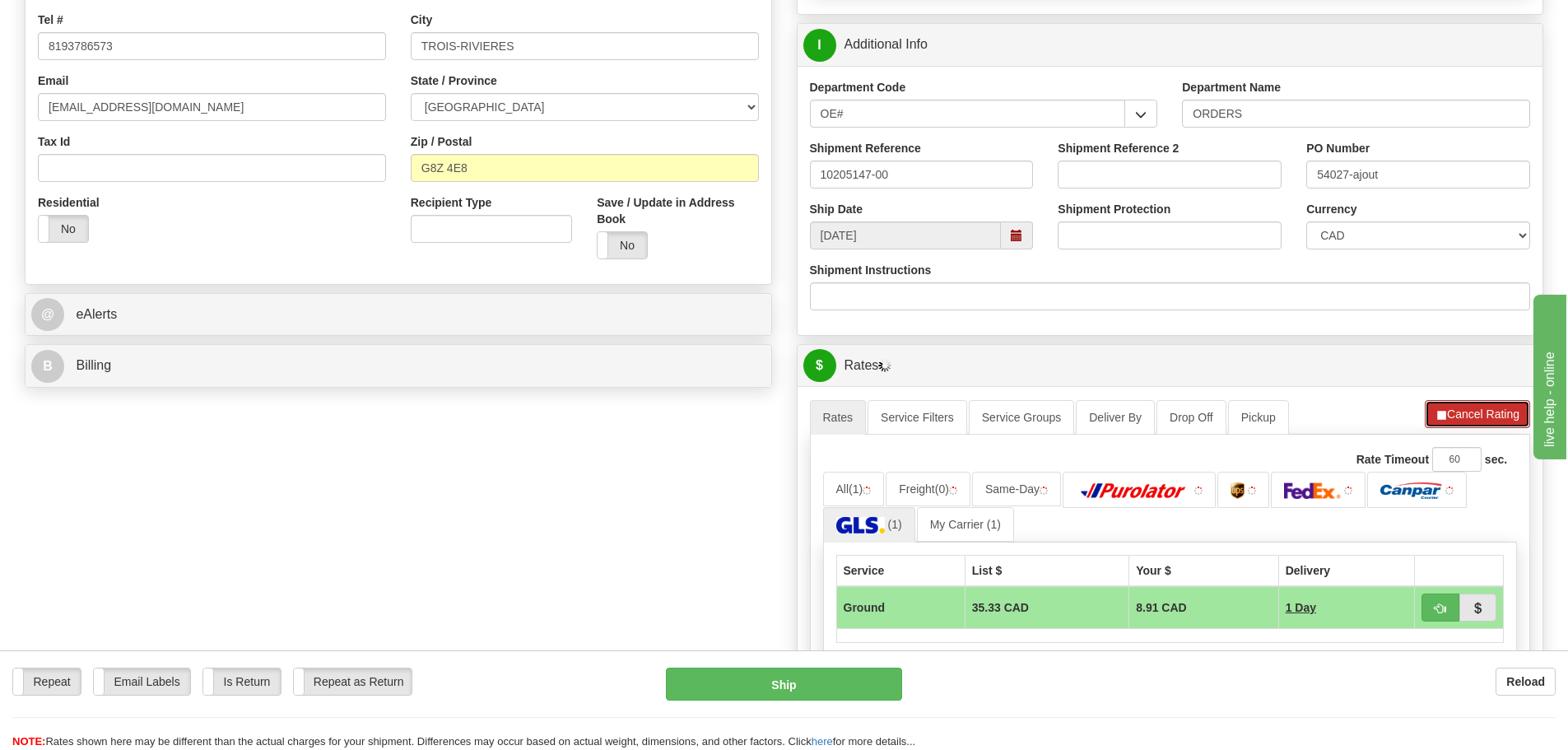
click at [1488, 419] on button "Cancel Rating" at bounding box center [1477, 413] width 105 height 28
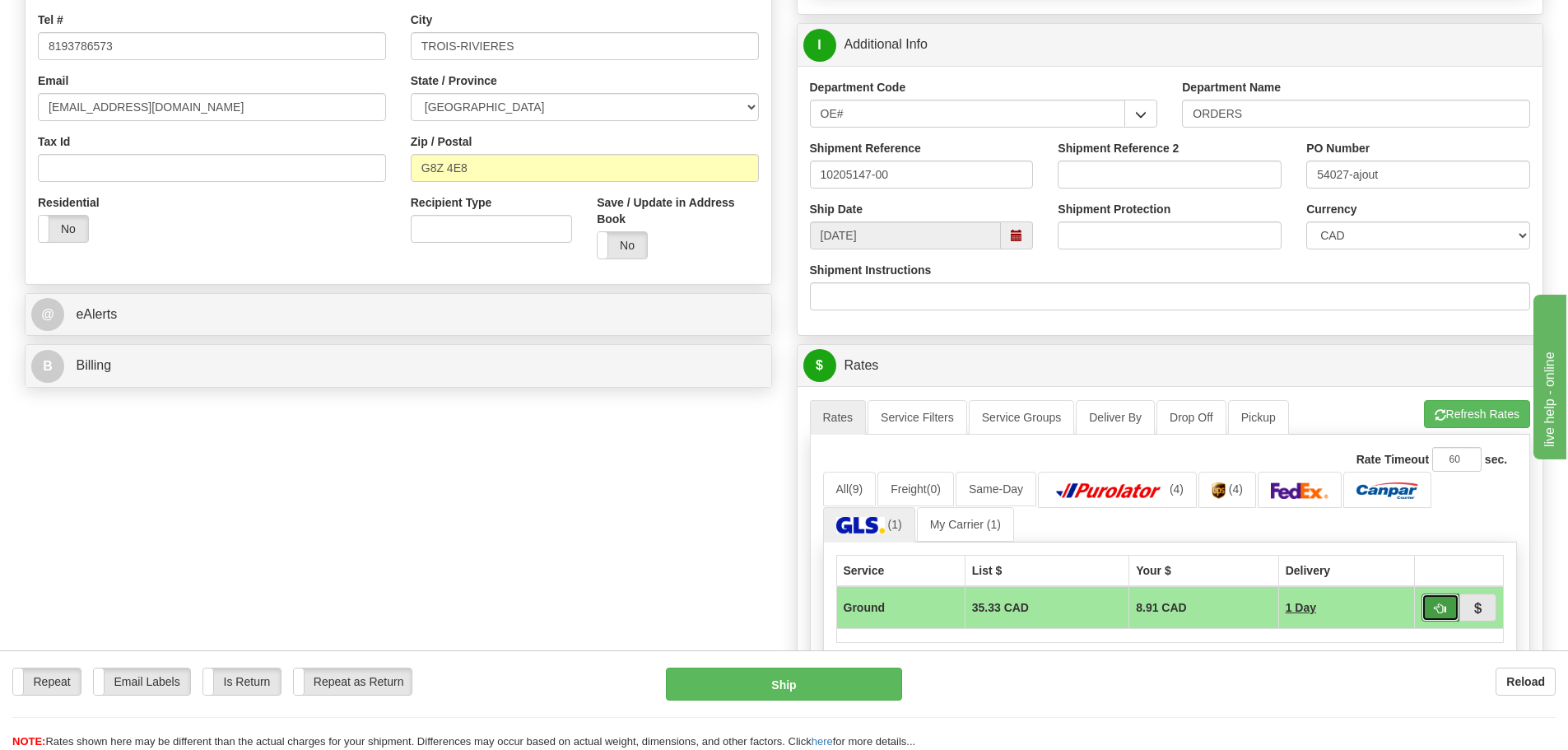
click at [1433, 605] on button "button" at bounding box center [1441, 607] width 38 height 28
type input "1"
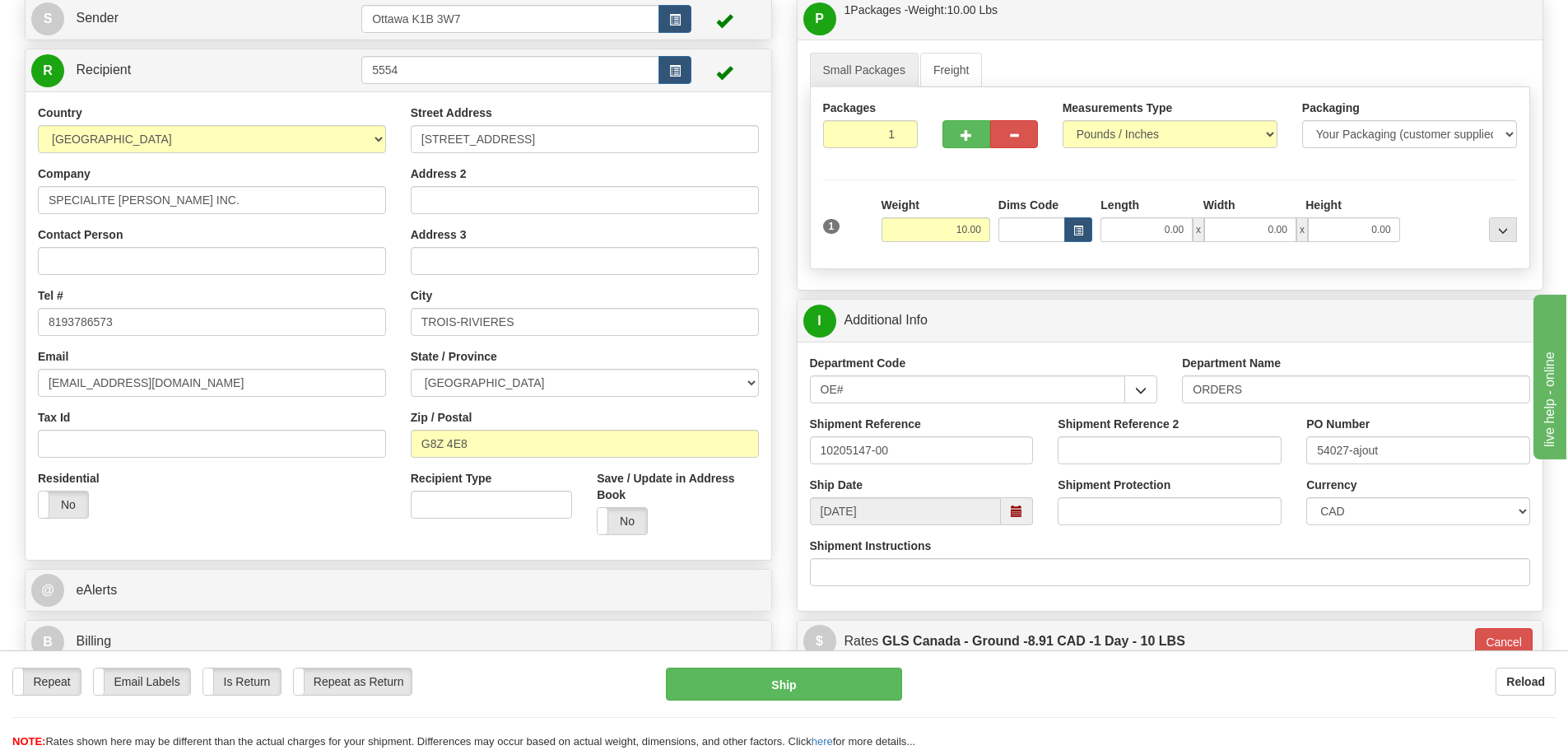
scroll to position [165, 0]
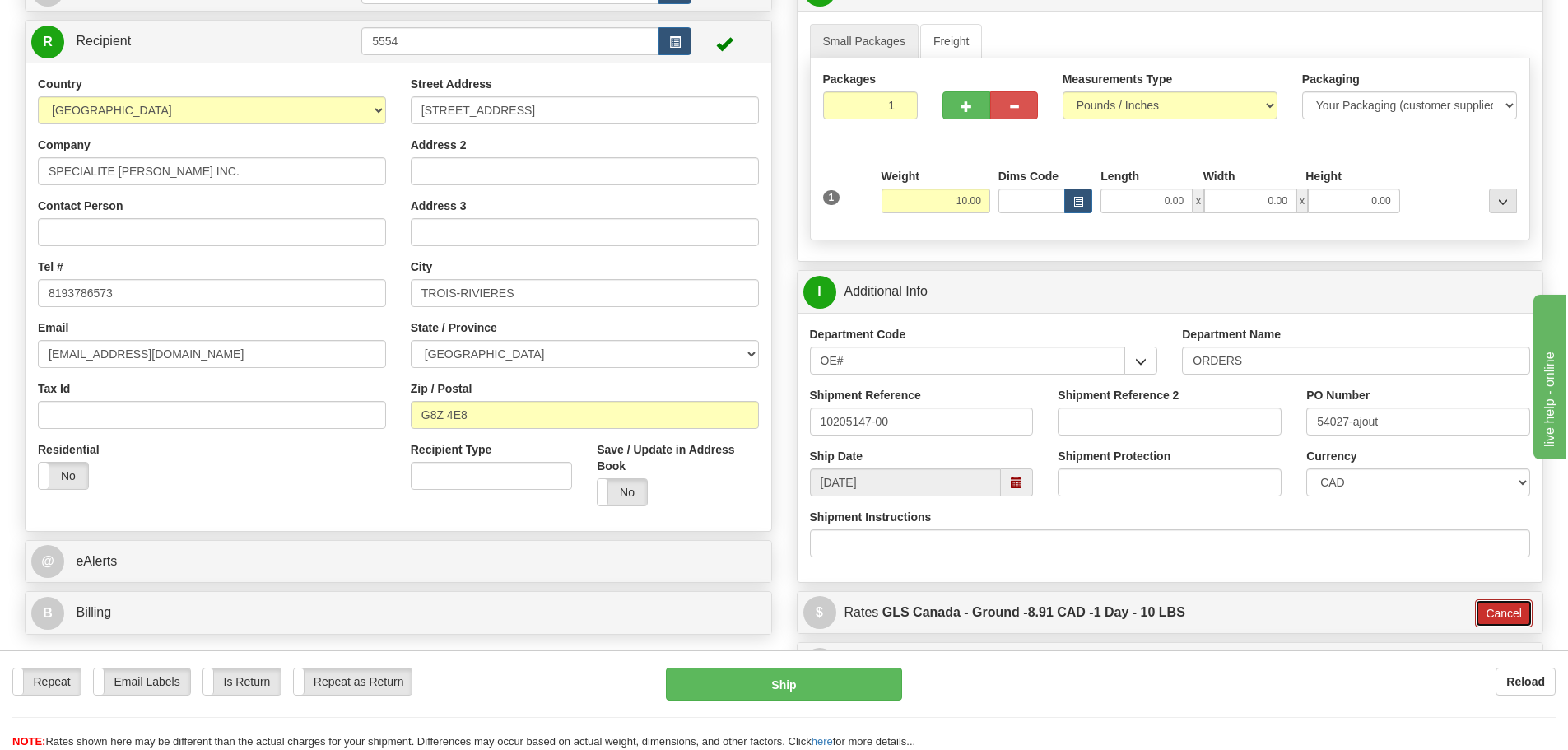
click at [1482, 606] on button "Cancel" at bounding box center [1504, 613] width 58 height 28
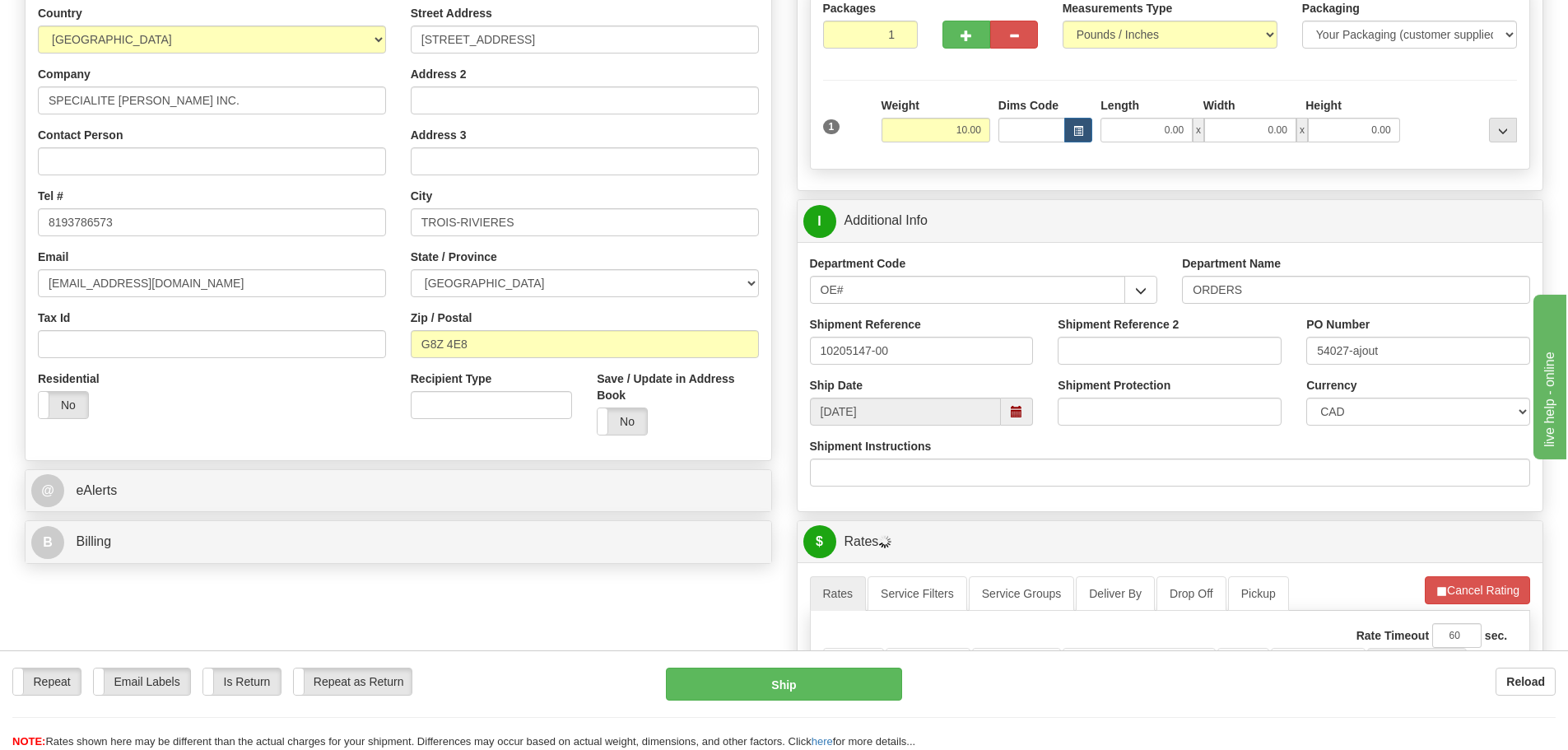
scroll to position [330, 0]
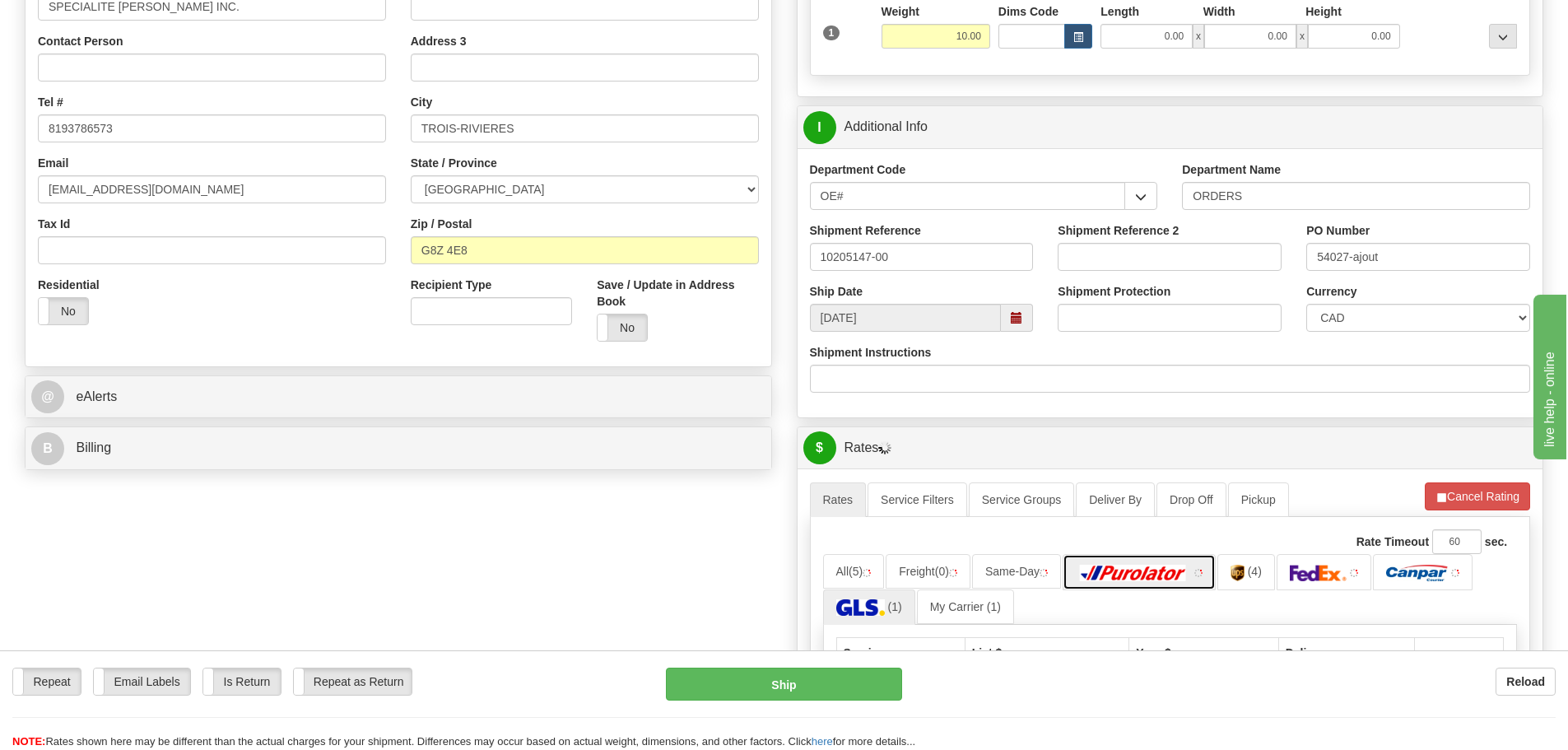
click at [1187, 575] on img at bounding box center [1133, 573] width 115 height 16
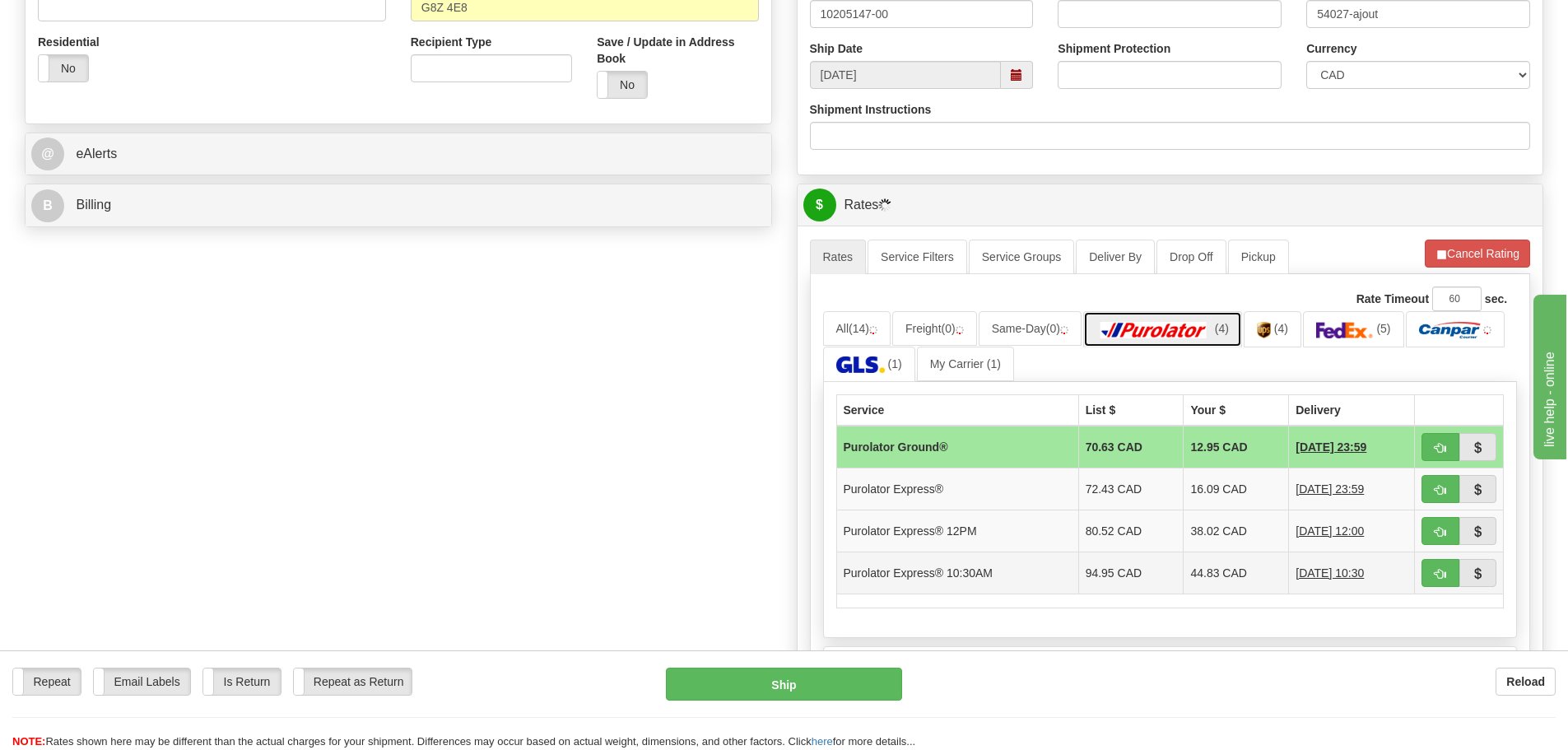
scroll to position [576, 0]
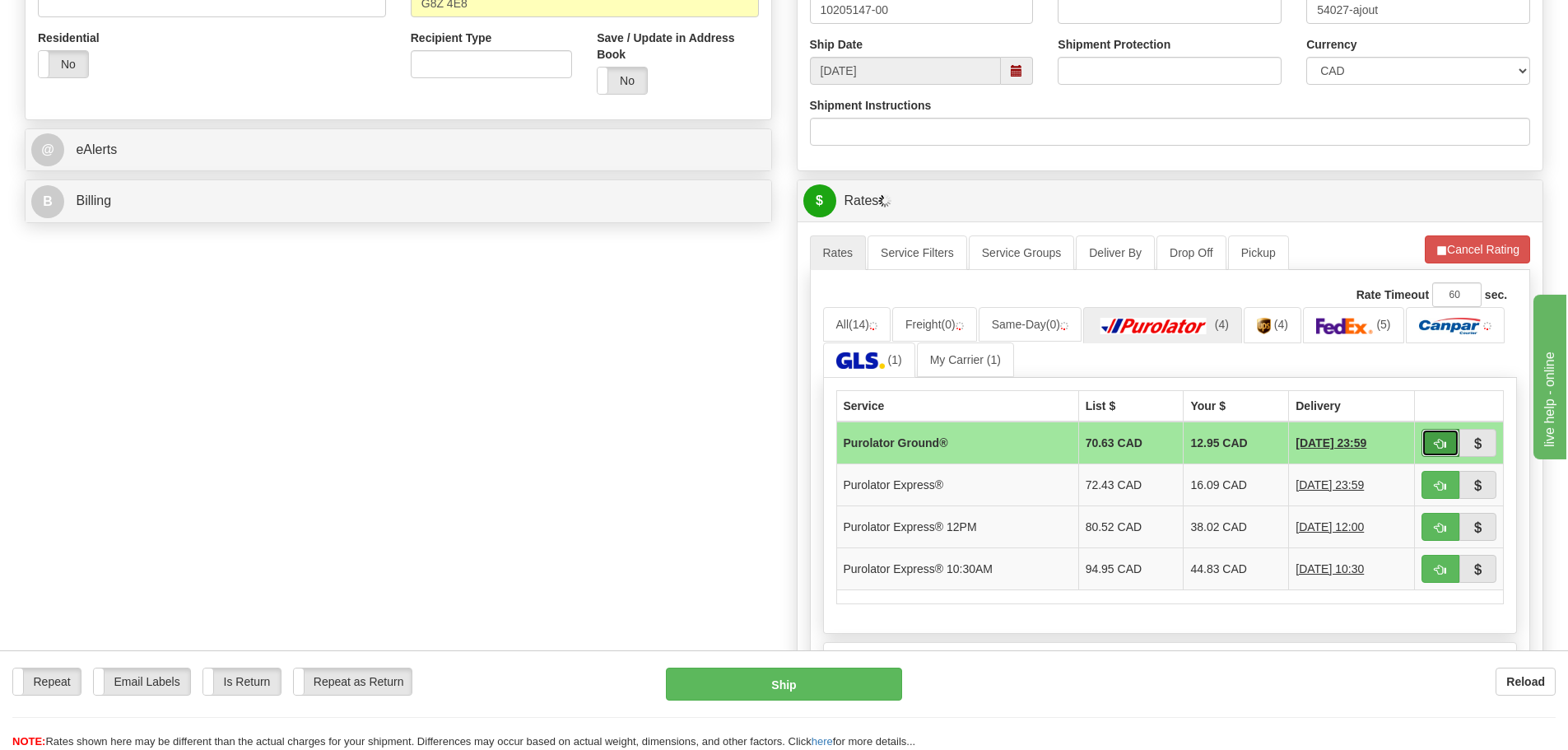
click at [1442, 445] on span "button" at bounding box center [1441, 444] width 12 height 11
click at [1459, 256] on button "Cancel Rating" at bounding box center [1477, 249] width 105 height 28
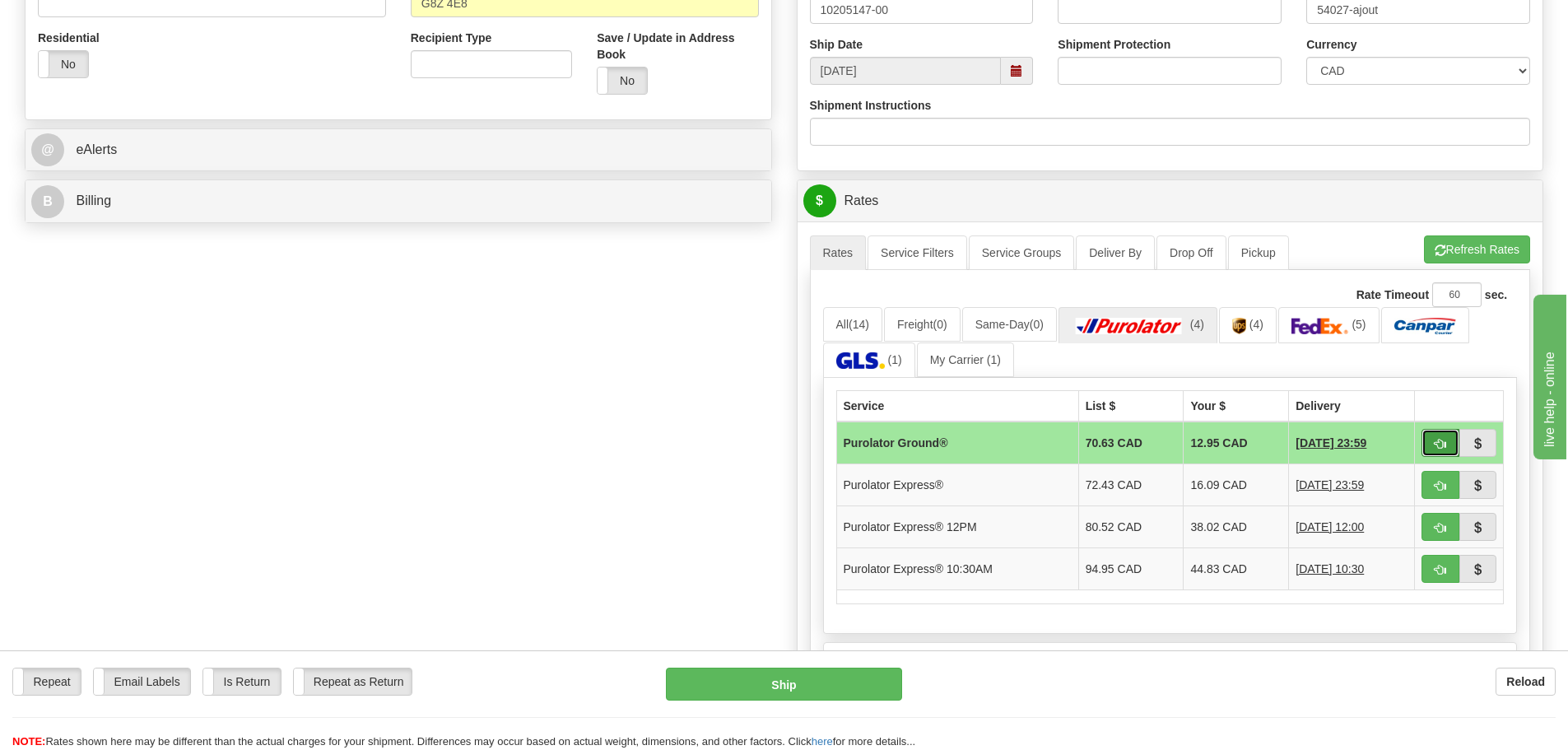
click at [1426, 437] on button "button" at bounding box center [1441, 443] width 38 height 28
type input "260"
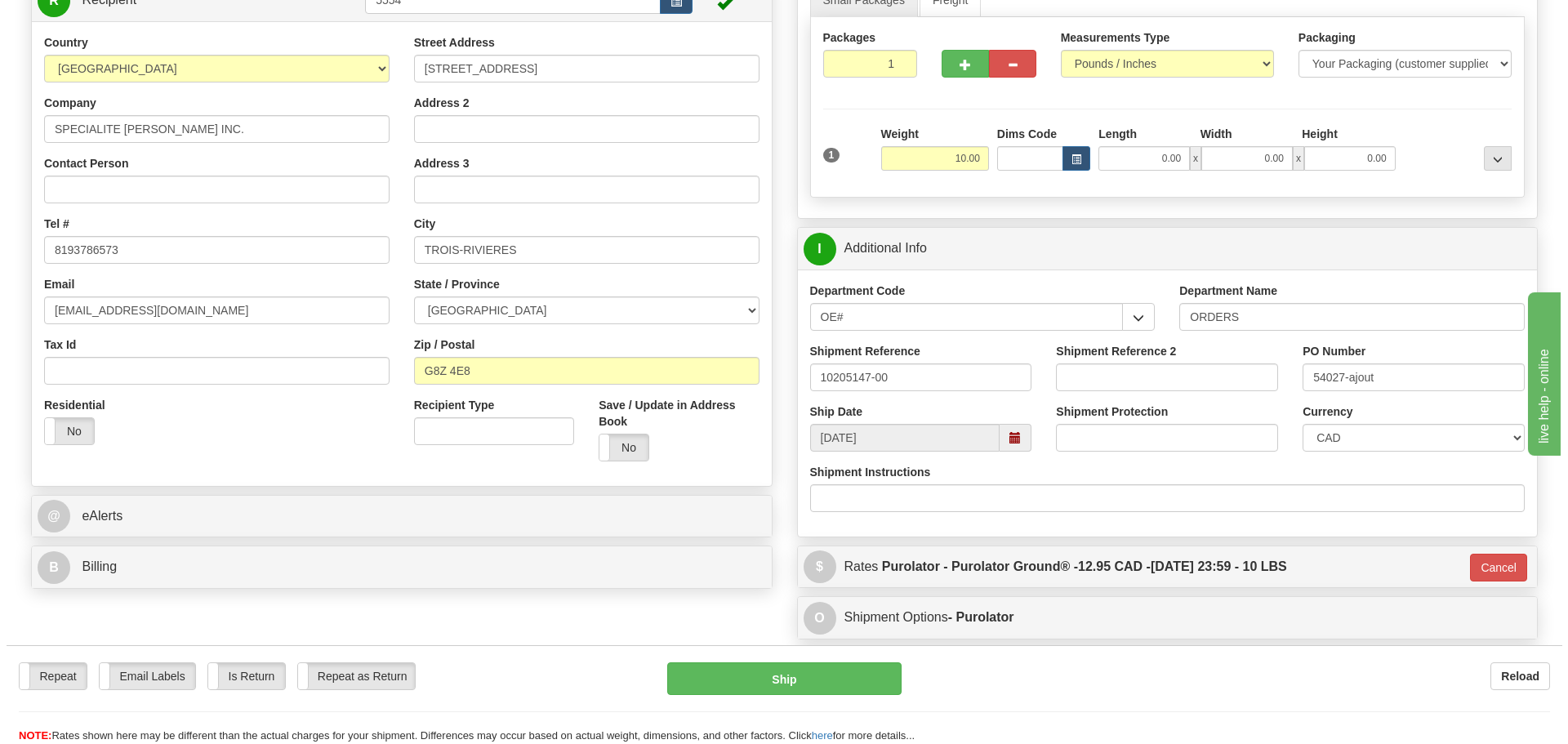
scroll to position [163, 0]
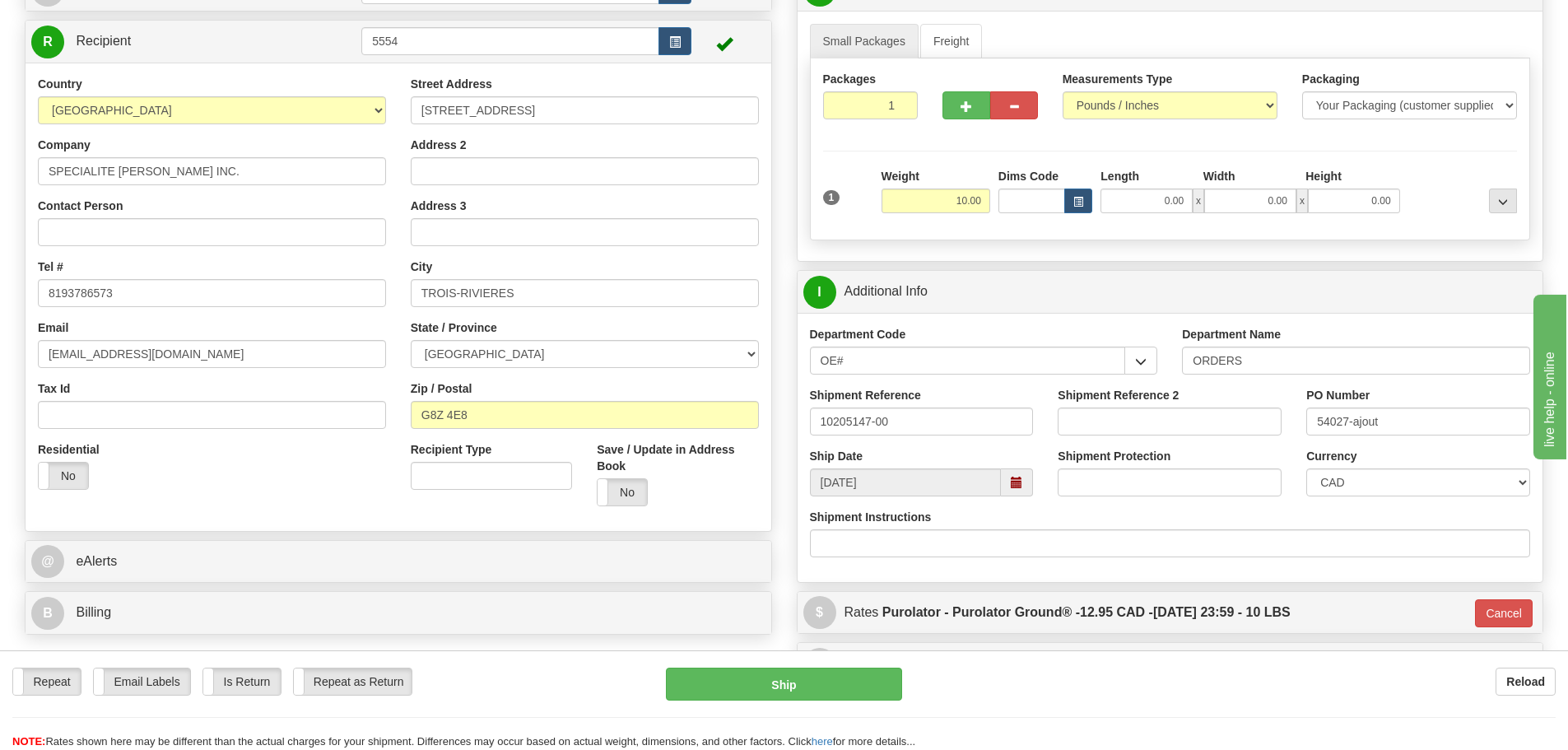
click at [847, 702] on div "Repeat Repeat Email Labels Email Labels Edit Is Return Is Return Repeat as Retu…" at bounding box center [784, 709] width 1568 height 82
click at [844, 682] on button "Ship" at bounding box center [784, 684] width 236 height 33
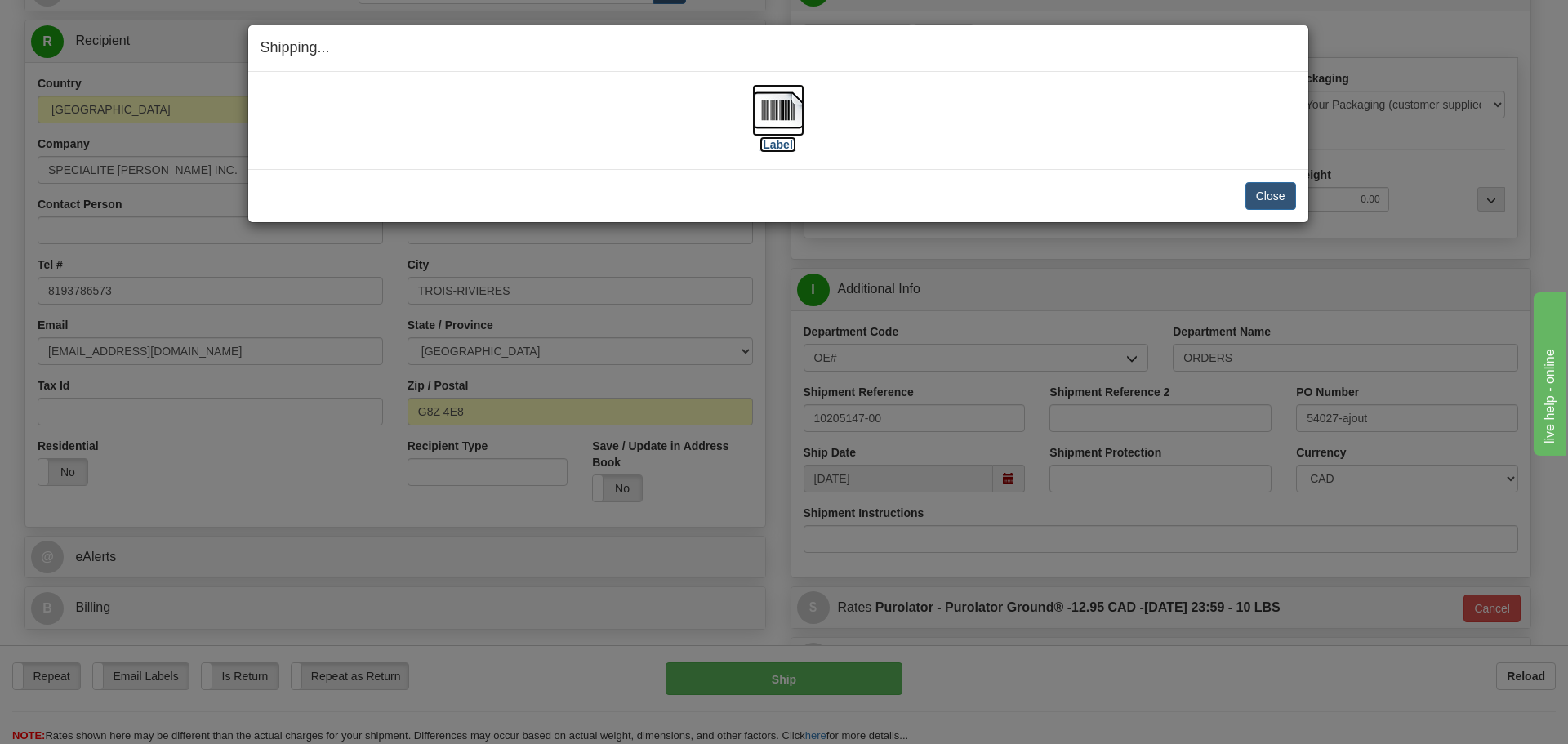
click at [771, 146] on label "[Label]" at bounding box center [778, 144] width 38 height 16
click at [1273, 209] on button "Close" at bounding box center [1270, 195] width 50 height 27
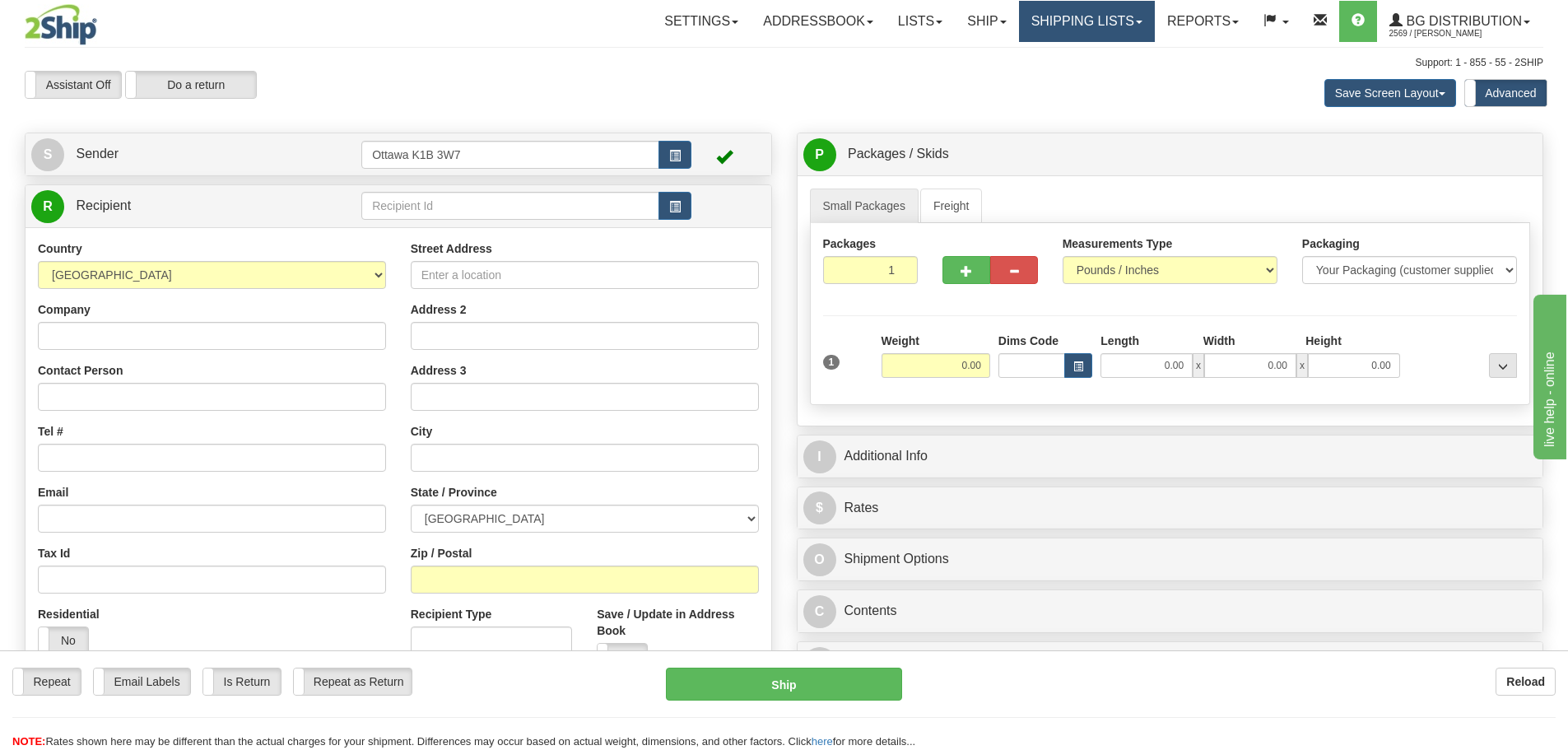
click at [1131, 11] on link "Shipping lists" at bounding box center [1087, 21] width 136 height 41
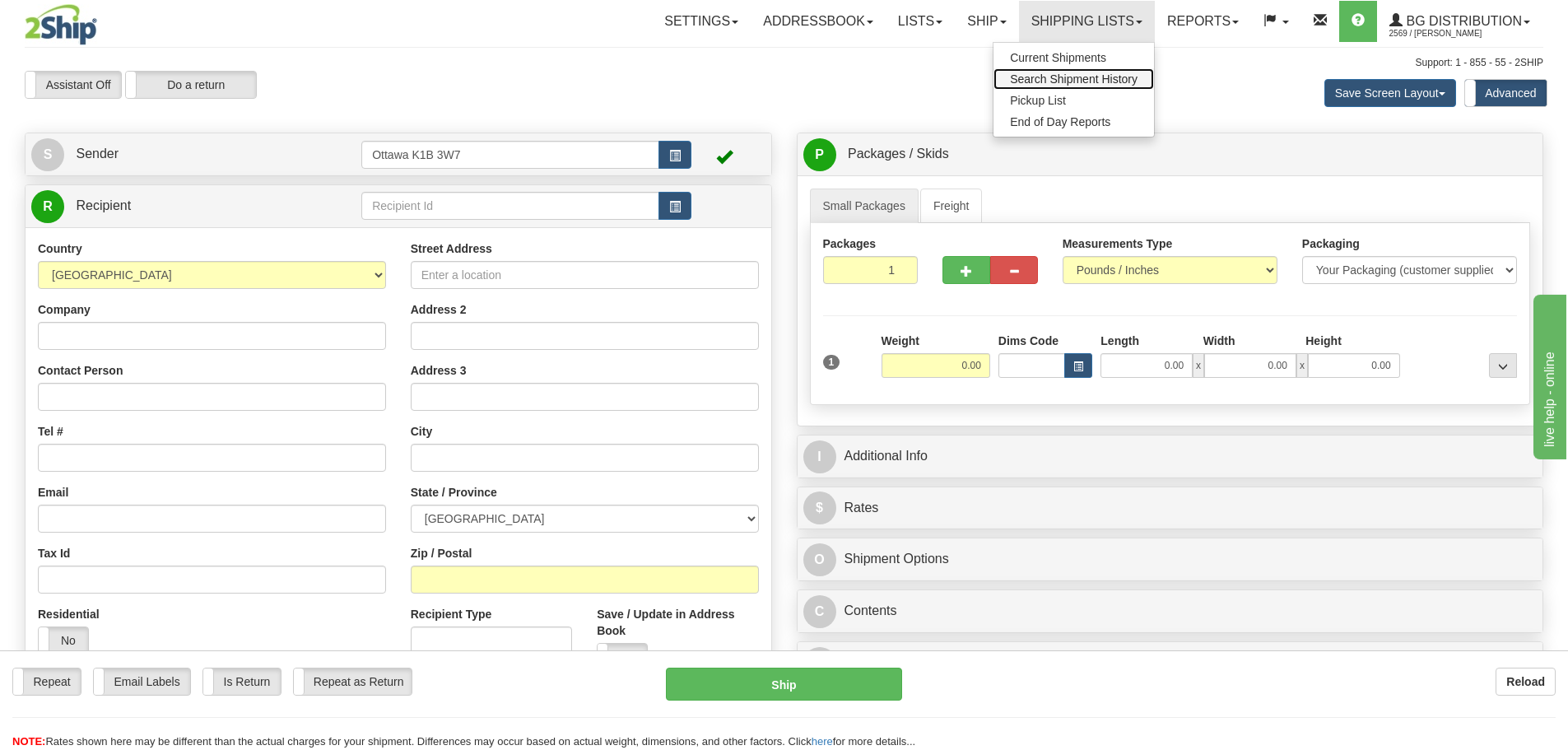
click at [1060, 72] on span "Search Shipment History" at bounding box center [1073, 78] width 127 height 13
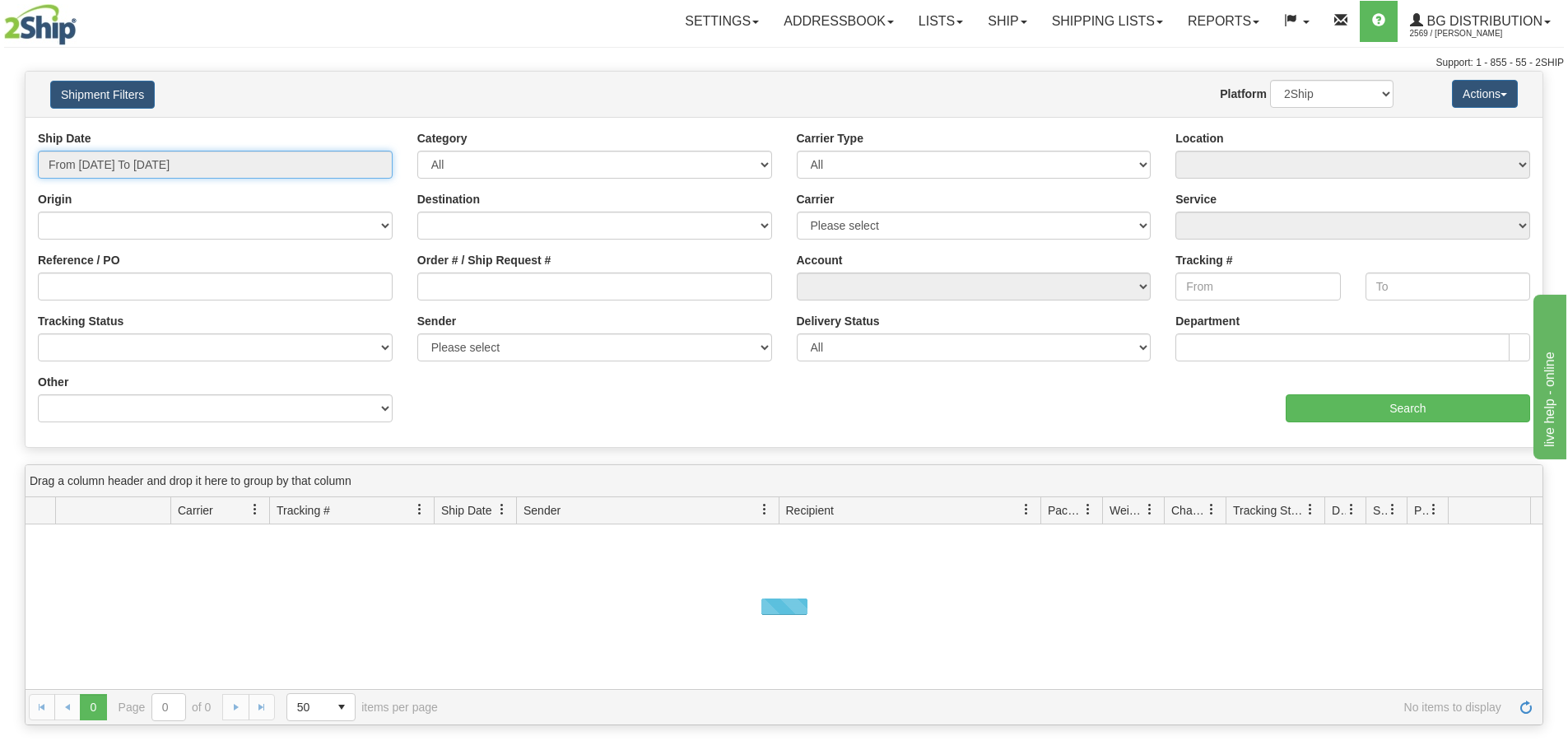
click at [233, 169] on input "From [DATE] To [DATE]" at bounding box center [215, 164] width 355 height 28
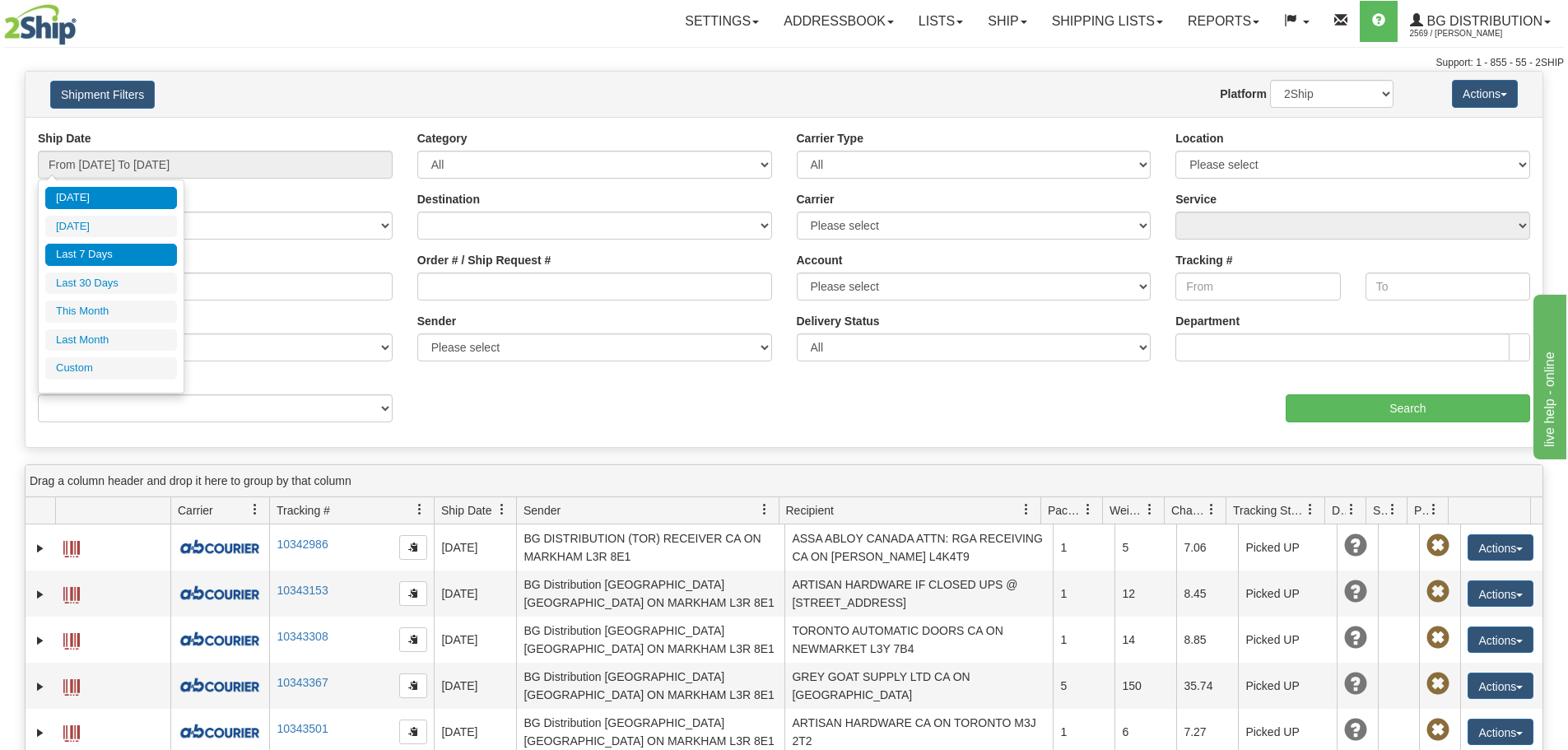
click at [118, 265] on li "Last 7 Days" at bounding box center [111, 255] width 132 height 22
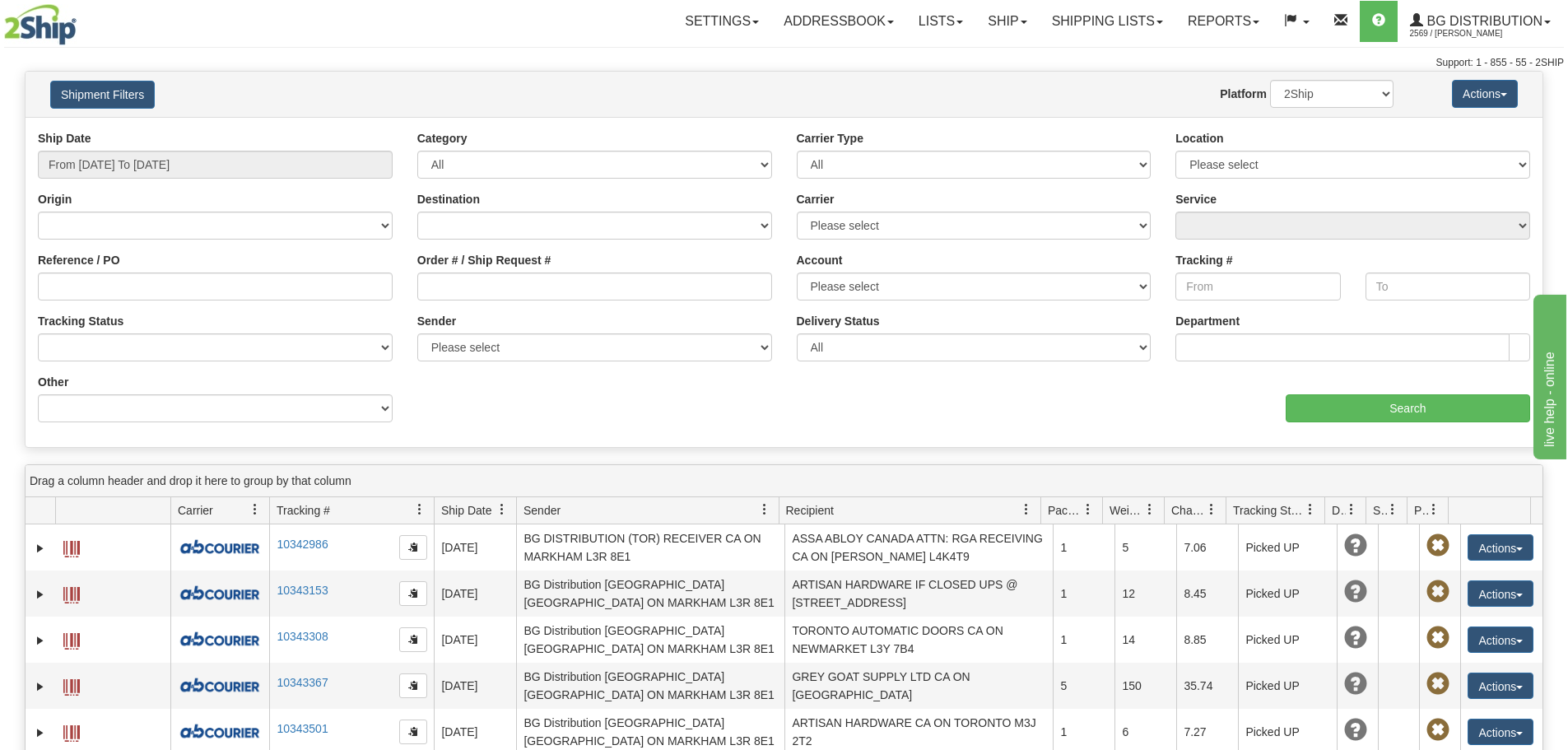
type input "From [DATE] To [DATE]"
click at [1295, 157] on select "Please select [GEOGRAPHIC_DATA] K1B 3W7 [GEOGRAPHIC_DATA] [GEOGRAPHIC_DATA] [GE…" at bounding box center [1353, 164] width 355 height 28
select select "5436"
click at [1175, 151] on select "Please select [GEOGRAPHIC_DATA] K1B 3W7 [GEOGRAPHIC_DATA] [GEOGRAPHIC_DATA] [GE…" at bounding box center [1353, 164] width 355 height 28
click at [1332, 420] on input "Search" at bounding box center [1408, 408] width 245 height 28
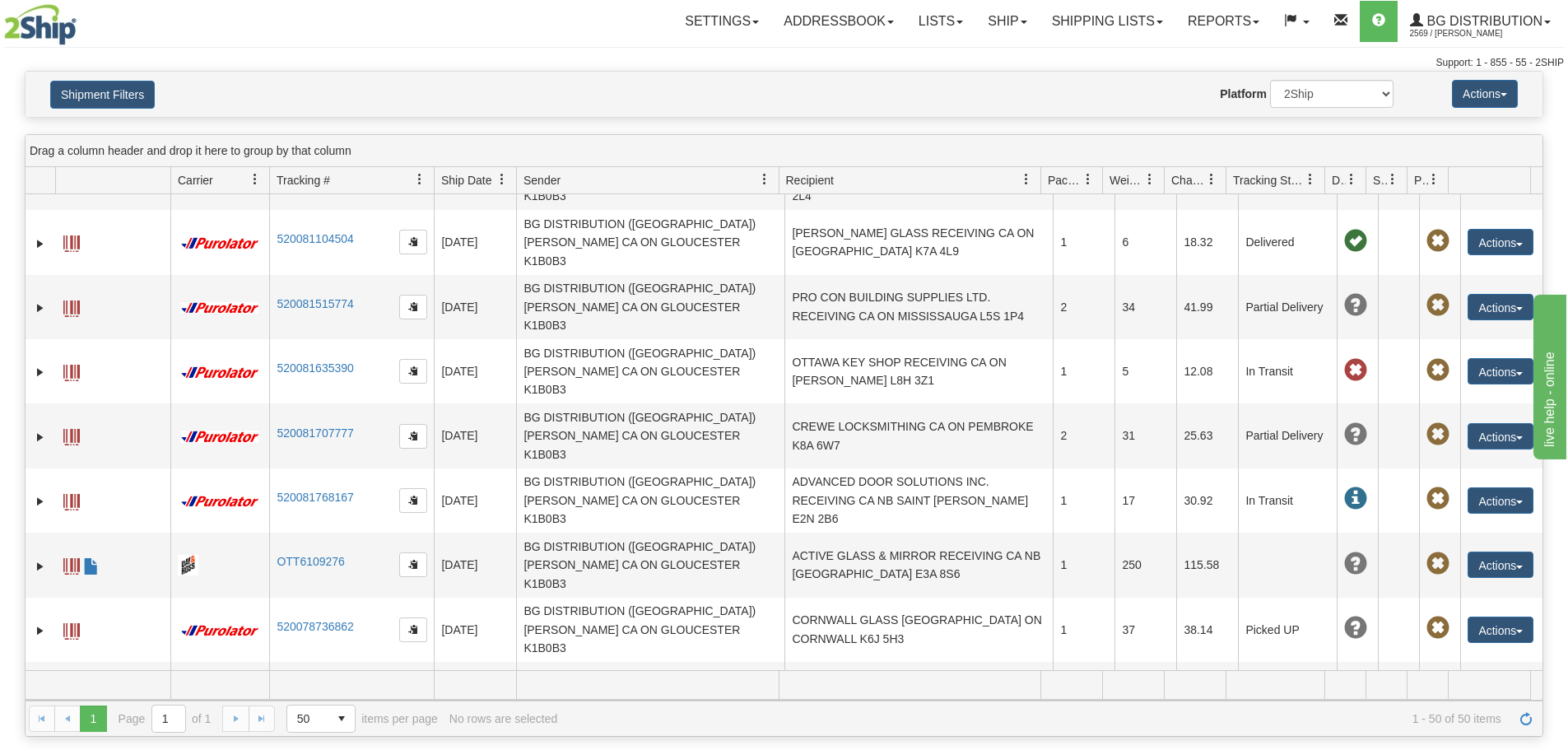
scroll to position [1107, 0]
